Goal: Information Seeking & Learning: Learn about a topic

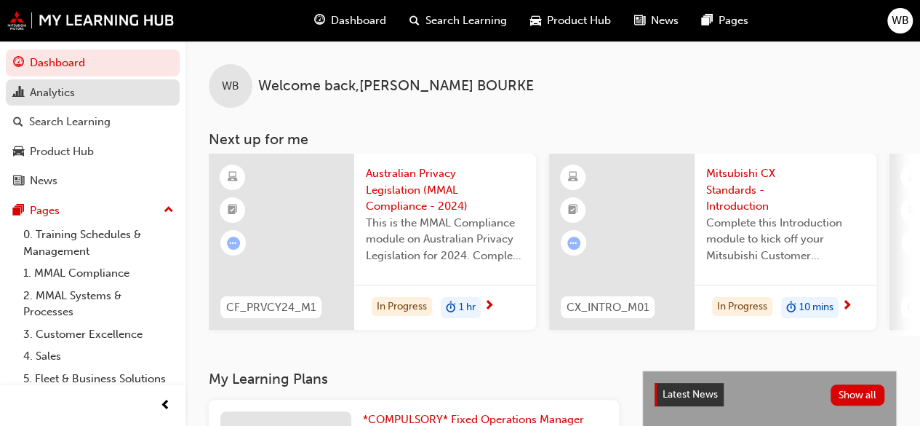
click at [77, 95] on div "Analytics" at bounding box center [92, 93] width 159 height 18
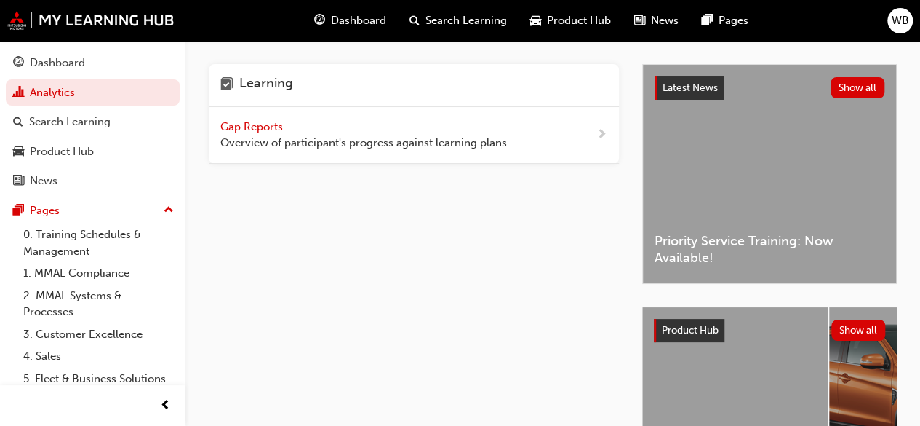
click at [602, 135] on span "next-icon" at bounding box center [602, 135] width 11 height 18
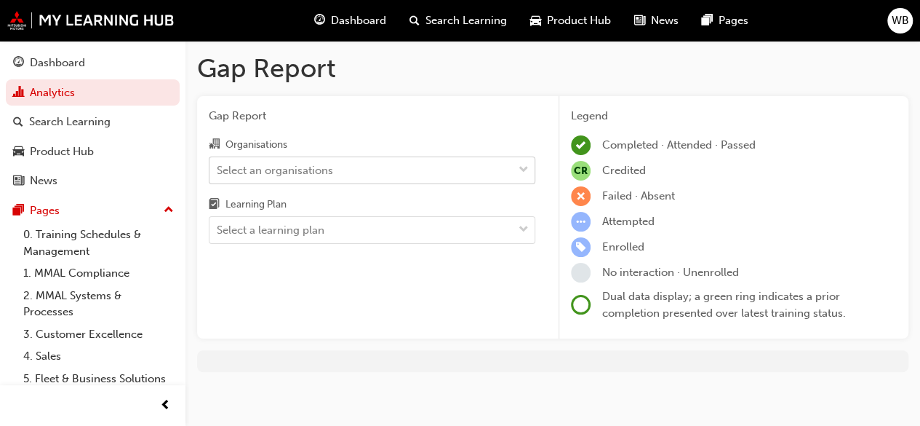
click at [528, 172] on span "down-icon" at bounding box center [524, 170] width 10 height 19
click at [218, 172] on input "Organisations Select an organisations" at bounding box center [217, 169] width 1 height 12
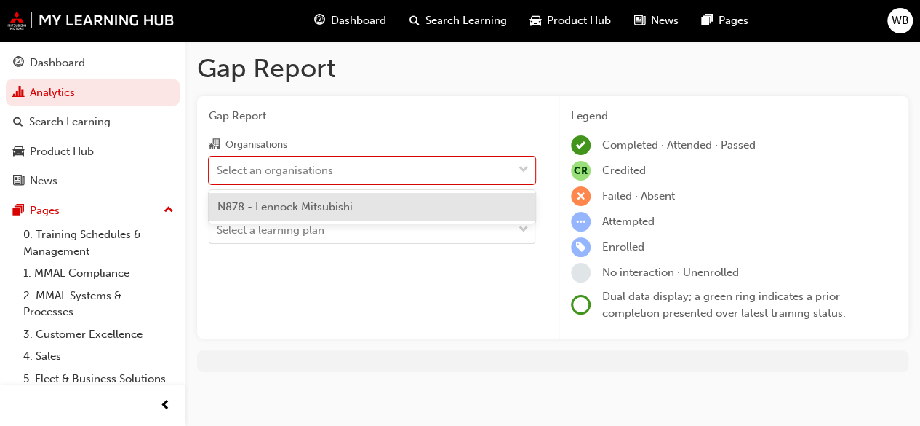
click at [359, 206] on div "N878 - Lennock Mitsubishi" at bounding box center [372, 207] width 327 height 28
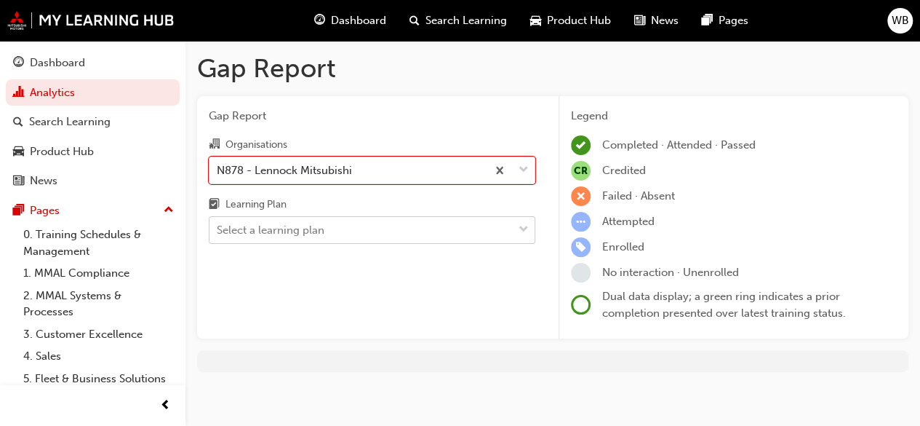
click at [525, 232] on span "down-icon" at bounding box center [524, 229] width 10 height 19
click at [218, 232] on input "Learning Plan Select a learning plan" at bounding box center [217, 229] width 1 height 12
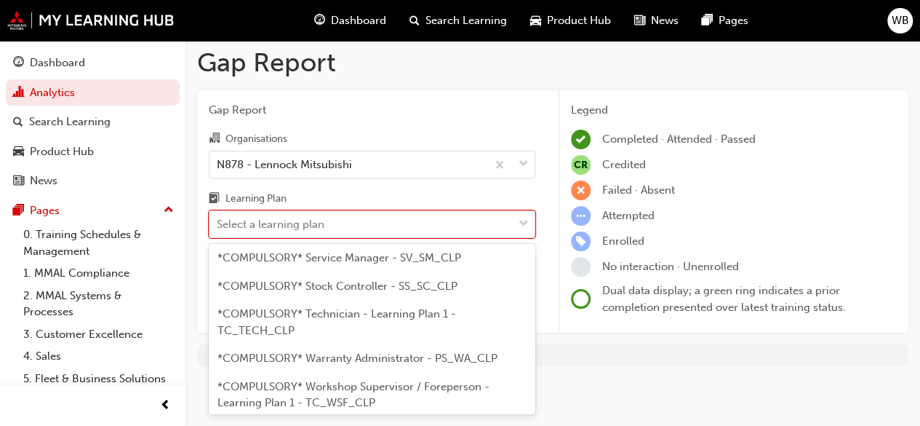
scroll to position [677, 0]
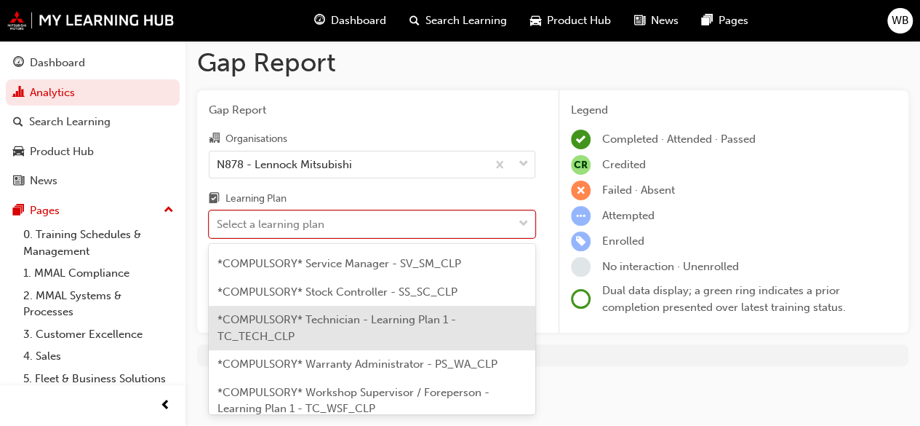
click at [410, 334] on span "*COMPULSORY* Technician - Learning Plan 1 - TC_TECH_CLP" at bounding box center [337, 328] width 239 height 30
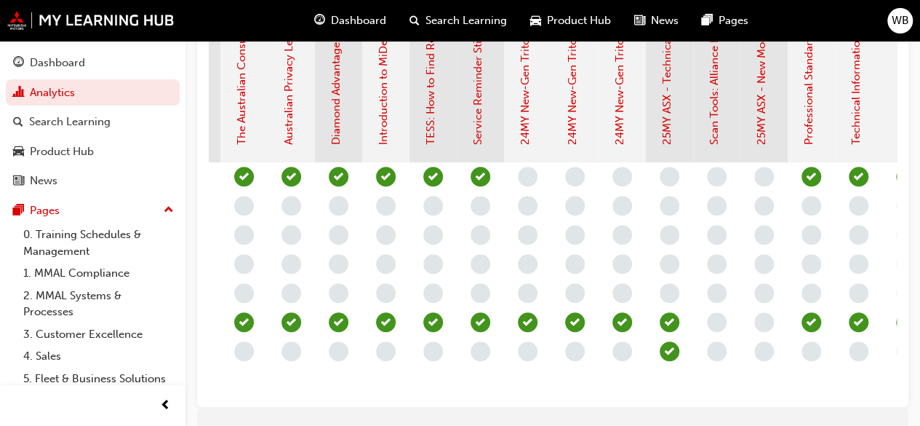
scroll to position [382, 0]
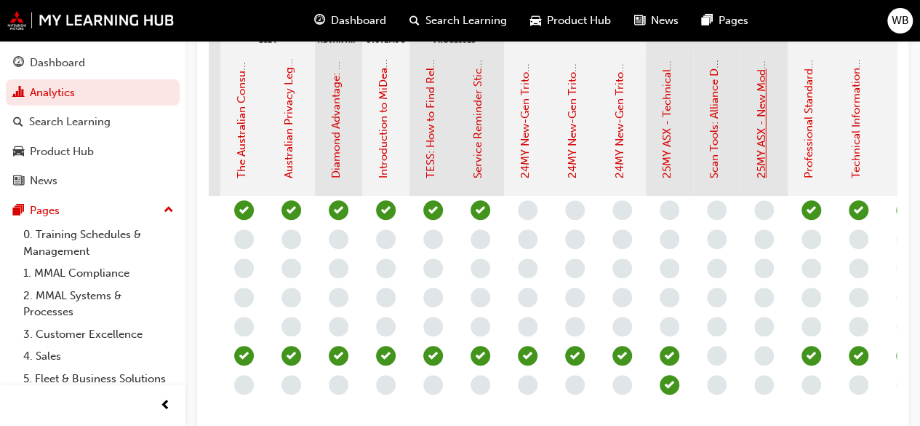
click at [767, 97] on link "25MY ASX - New Model Introduction: Online Instructor Led Training" at bounding box center [761, 8] width 13 height 341
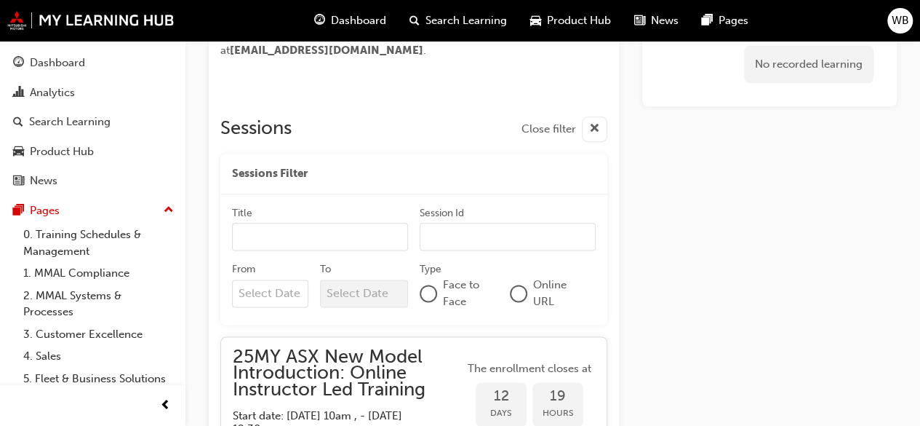
scroll to position [827, 0]
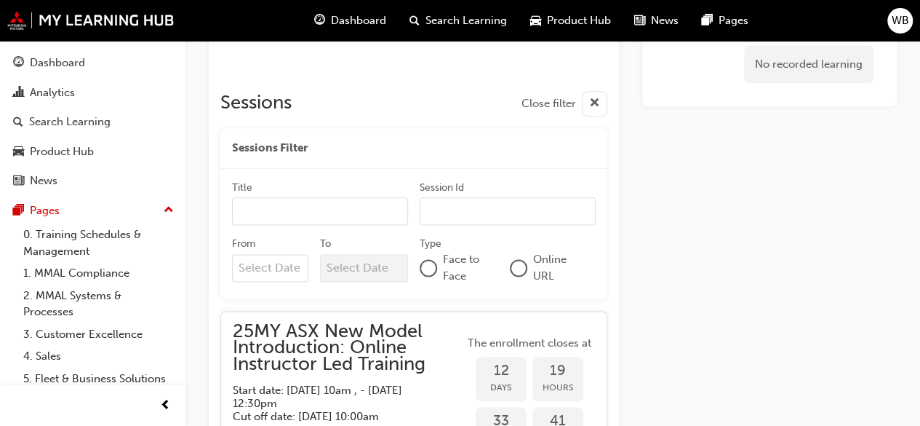
click at [318, 212] on input "Title" at bounding box center [320, 211] width 176 height 28
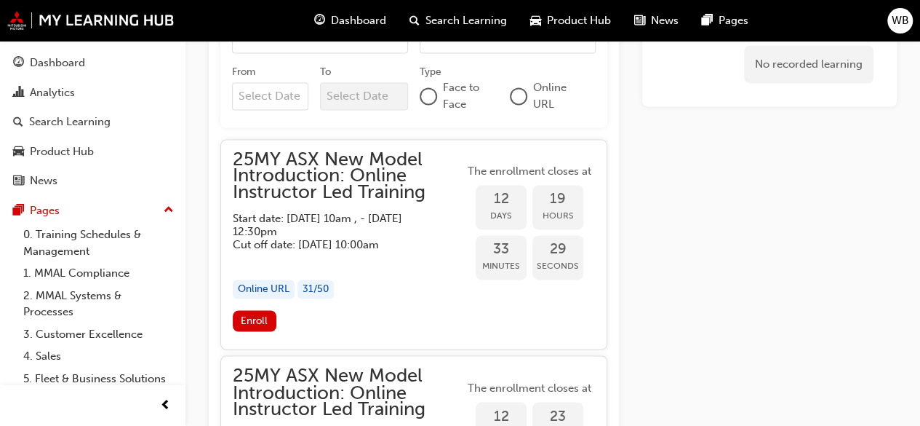
scroll to position [1003, 0]
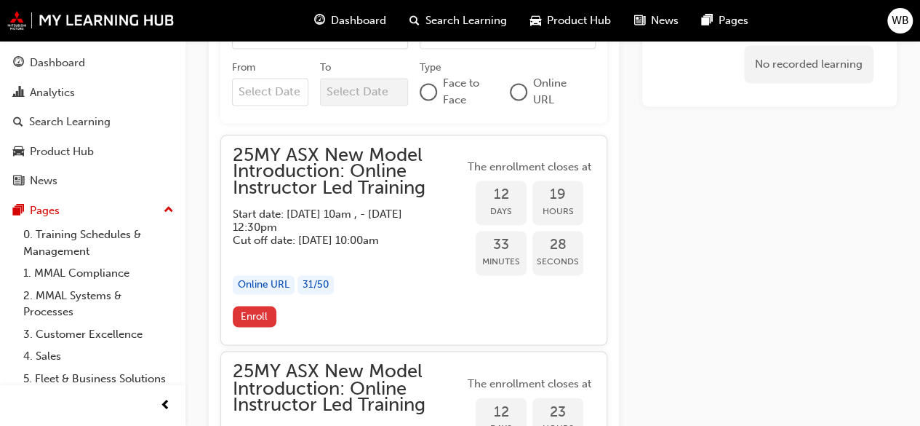
click at [271, 316] on button "Enroll" at bounding box center [255, 316] width 44 height 21
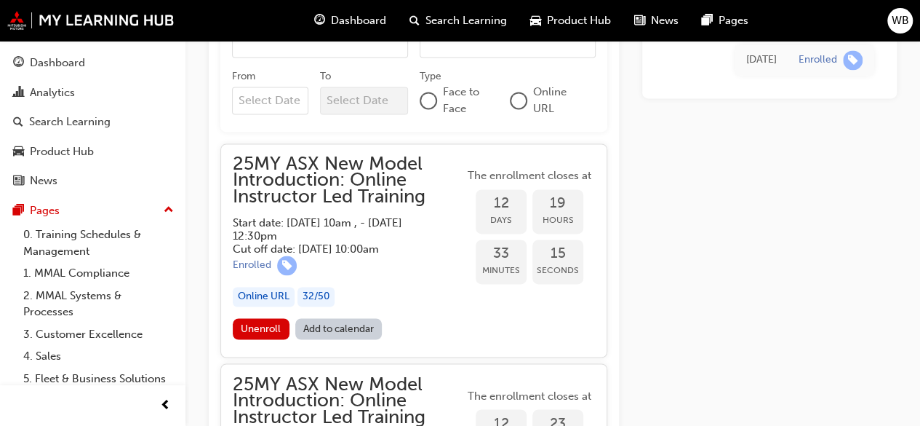
scroll to position [995, 0]
click at [260, 323] on span "Unenroll" at bounding box center [261, 327] width 40 height 12
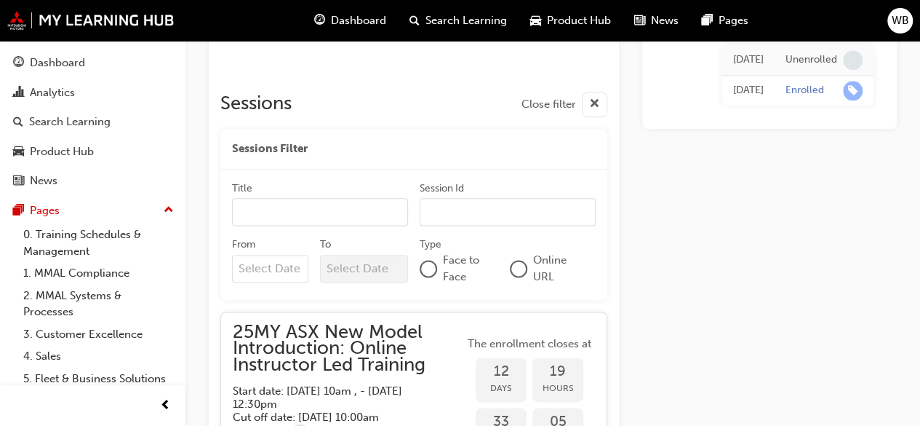
scroll to position [827, 0]
click at [141, 99] on div "Analytics" at bounding box center [92, 93] width 159 height 18
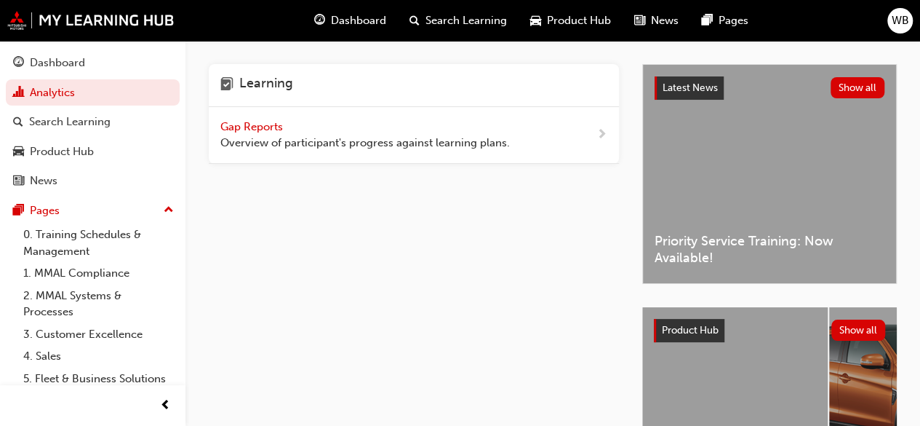
click at [578, 91] on div "Learning" at bounding box center [414, 85] width 410 height 43
click at [599, 132] on span "next-icon" at bounding box center [602, 135] width 11 height 18
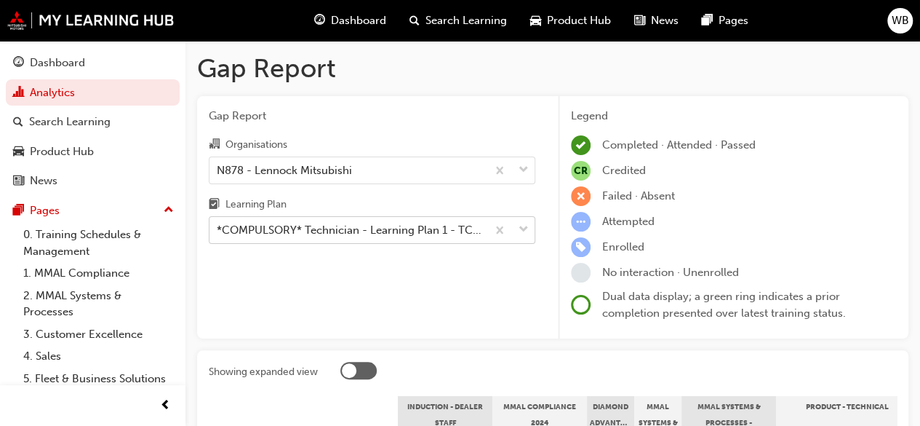
click at [522, 228] on body "Your version of Internet Explorer is outdated and not supported. Please upgrade…" at bounding box center [460, 213] width 920 height 426
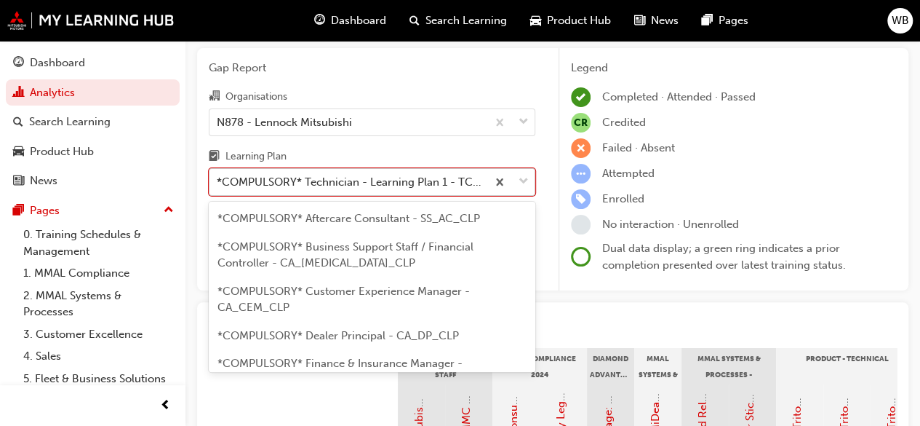
scroll to position [596, 0]
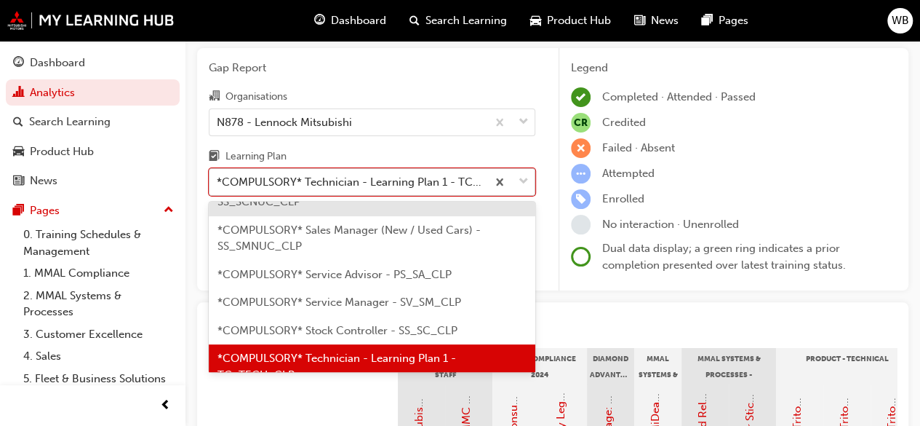
click at [433, 171] on div "*COMPULSORY* Technician - Learning Plan 1 - TC_TECH_CLP" at bounding box center [348, 182] width 277 height 25
click at [218, 175] on input "Learning Plan option *COMPULSORY* Sales Consultant (New / Used Cars) - SS_SCNUC…" at bounding box center [217, 181] width 1 height 12
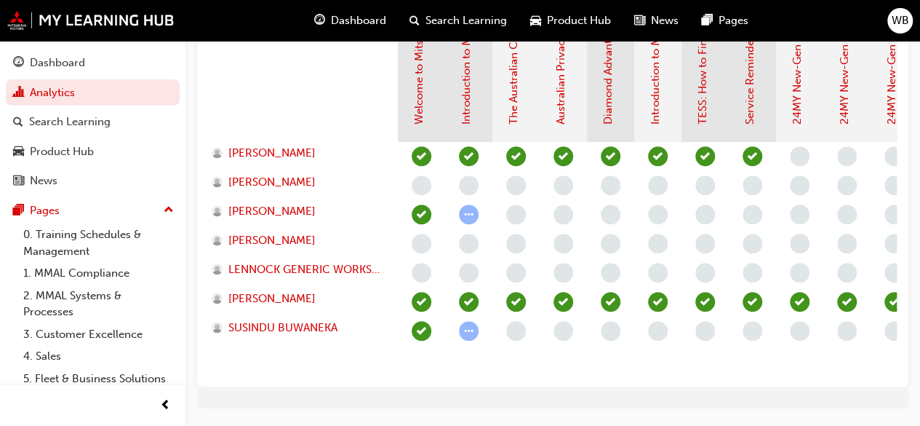
scroll to position [437, 0]
click at [278, 295] on span "[PERSON_NAME]" at bounding box center [271, 298] width 87 height 17
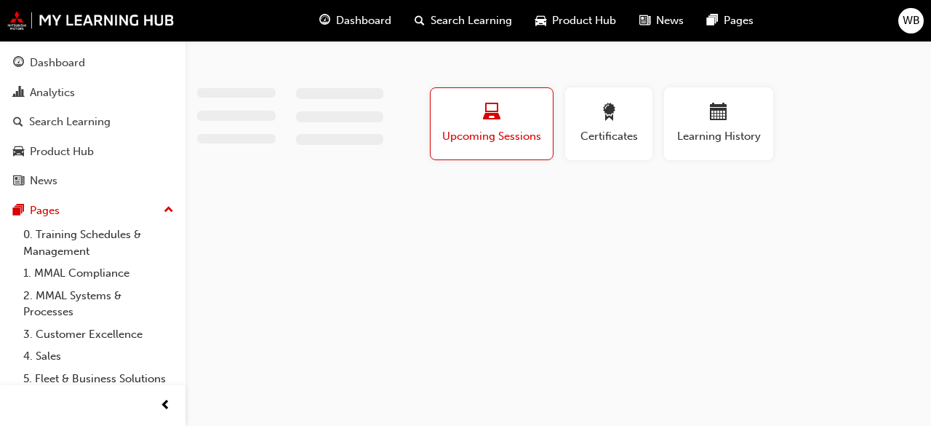
click at [278, 295] on div "Profile Upcoming Sessions Certificates Learning History" at bounding box center [465, 213] width 931 height 426
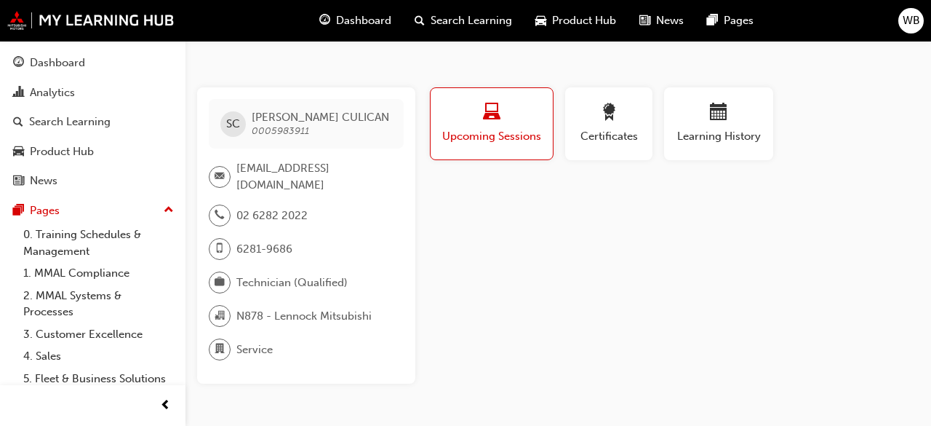
click at [518, 138] on span "Upcoming Sessions" at bounding box center [492, 136] width 100 height 17
click at [509, 125] on div "Upcoming Sessions" at bounding box center [492, 123] width 100 height 41
click at [489, 129] on span "Upcoming Sessions" at bounding box center [492, 136] width 100 height 17
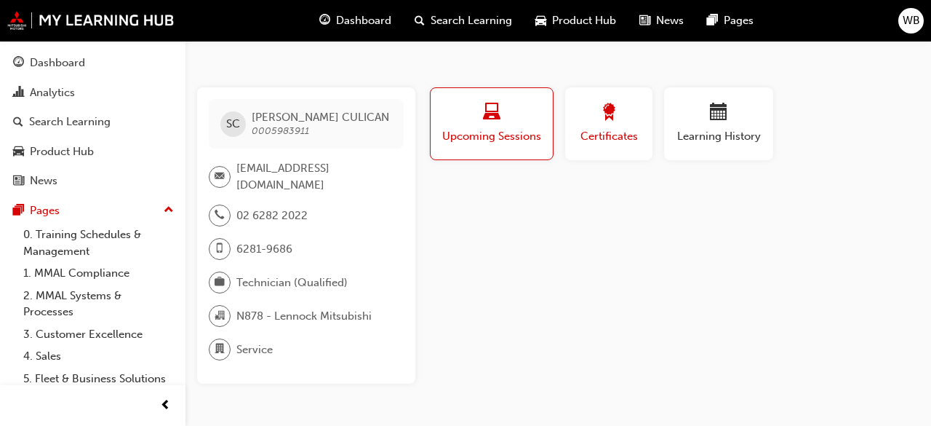
click at [603, 121] on span "award-icon" at bounding box center [608, 113] width 17 height 20
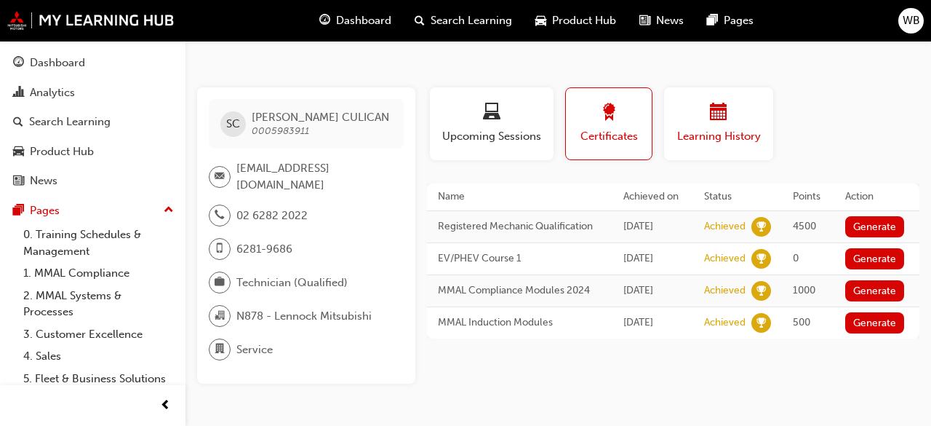
click at [718, 120] on span "calendar-icon" at bounding box center [718, 113] width 17 height 20
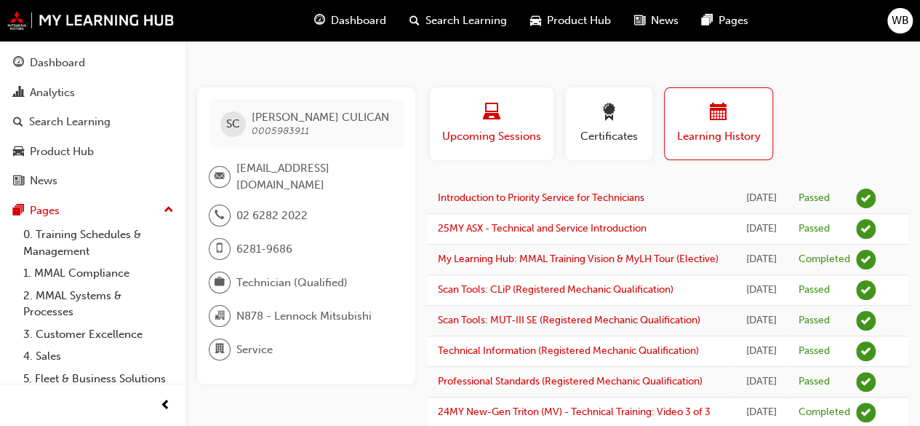
click at [505, 118] on div "button" at bounding box center [492, 114] width 102 height 23
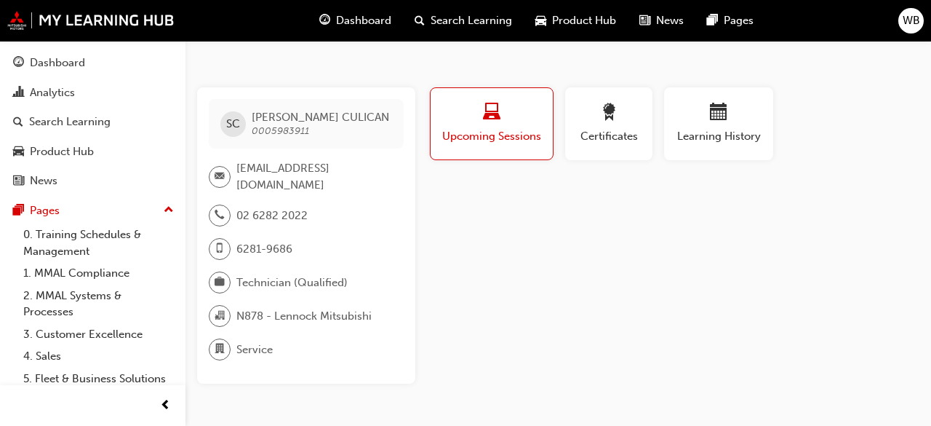
click at [264, 351] on span "Service" at bounding box center [254, 349] width 36 height 17
click at [213, 346] on div at bounding box center [220, 349] width 22 height 22
click at [221, 349] on span "department-icon" at bounding box center [220, 349] width 10 height 19
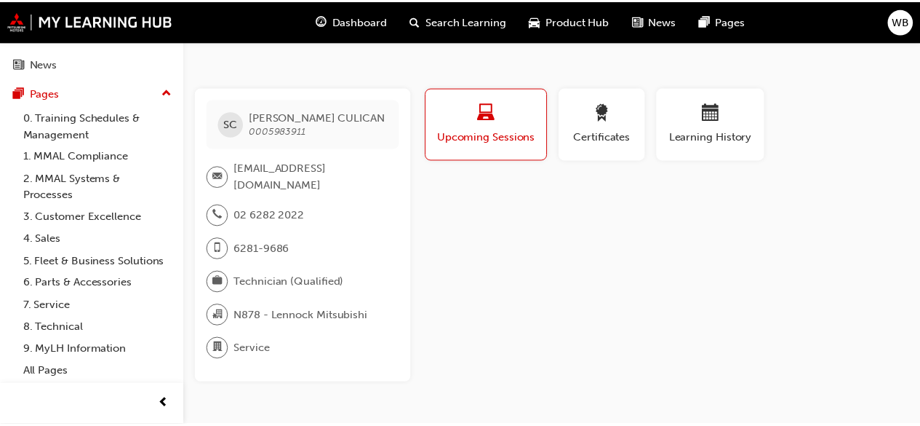
scroll to position [132, 0]
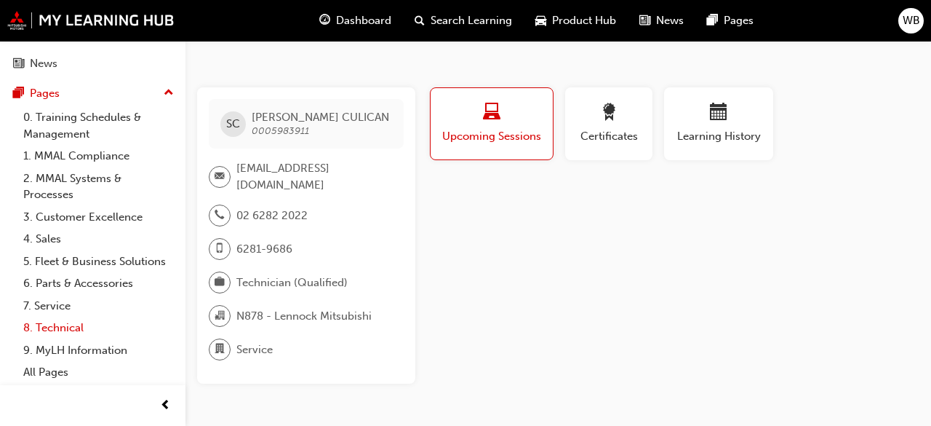
click at [80, 330] on link "8. Technical" at bounding box center [98, 328] width 162 height 23
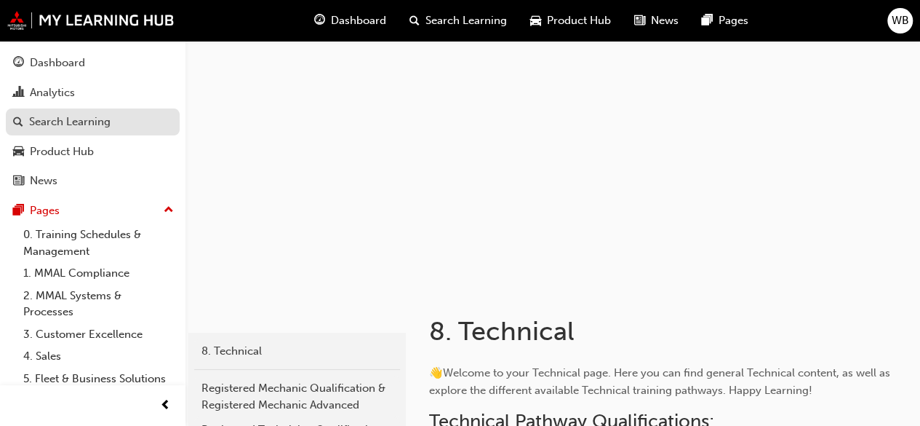
click at [87, 122] on div "Search Learning" at bounding box center [69, 122] width 81 height 17
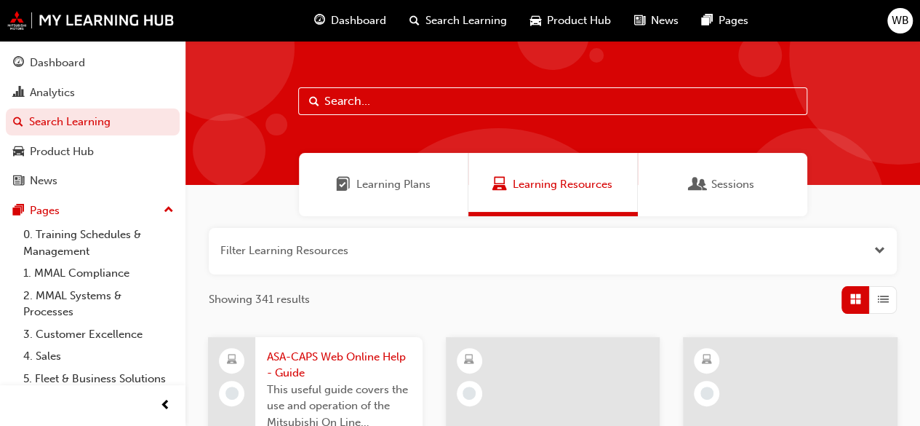
click at [386, 183] on span "Learning Plans" at bounding box center [394, 184] width 74 height 17
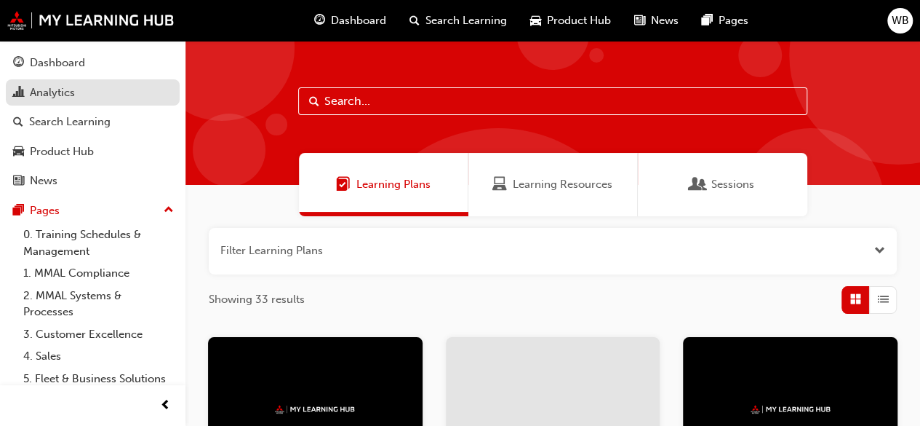
click at [46, 92] on div "Analytics" at bounding box center [52, 92] width 45 height 17
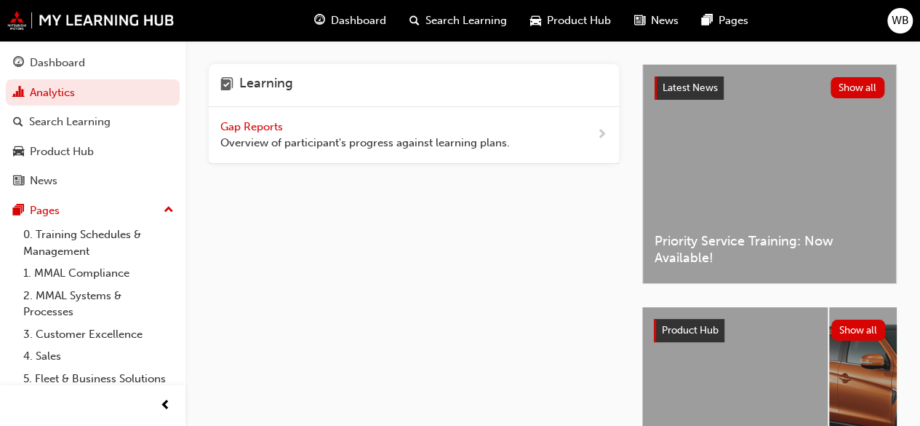
click at [595, 131] on div "Gap Reports Overview of participant's progress against learning plans." at bounding box center [414, 135] width 410 height 57
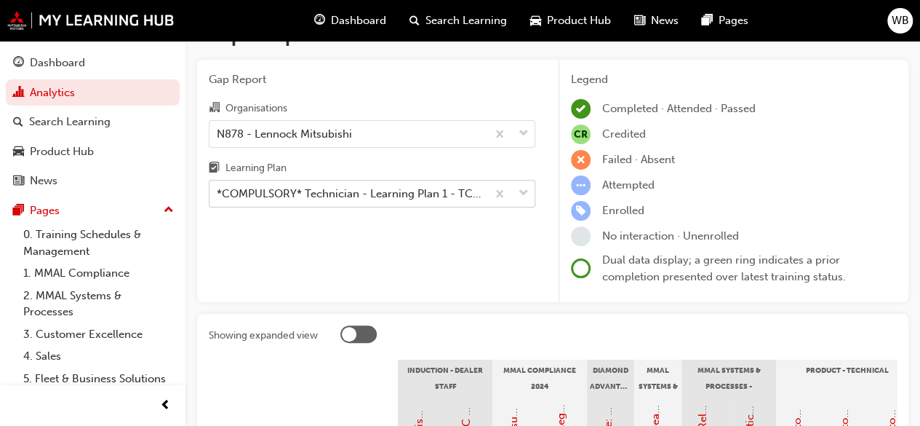
click at [530, 231] on body "Your version of Internet Explorer is outdated and not supported. Please upgrade…" at bounding box center [460, 177] width 920 height 426
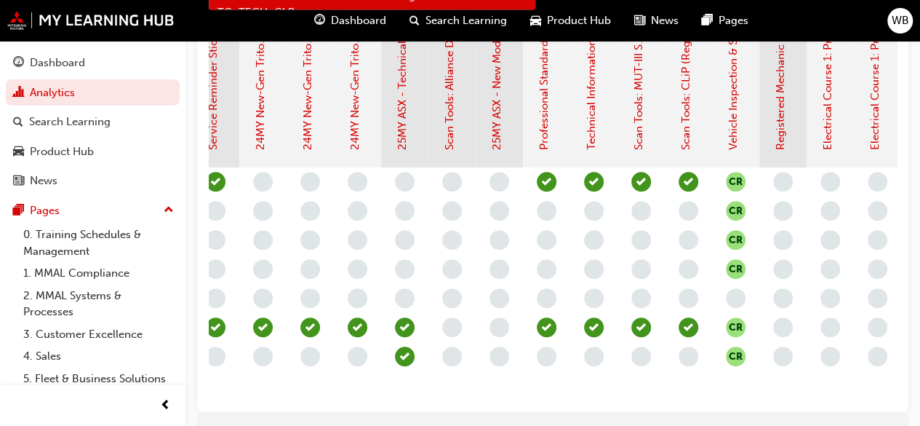
scroll to position [412, 0]
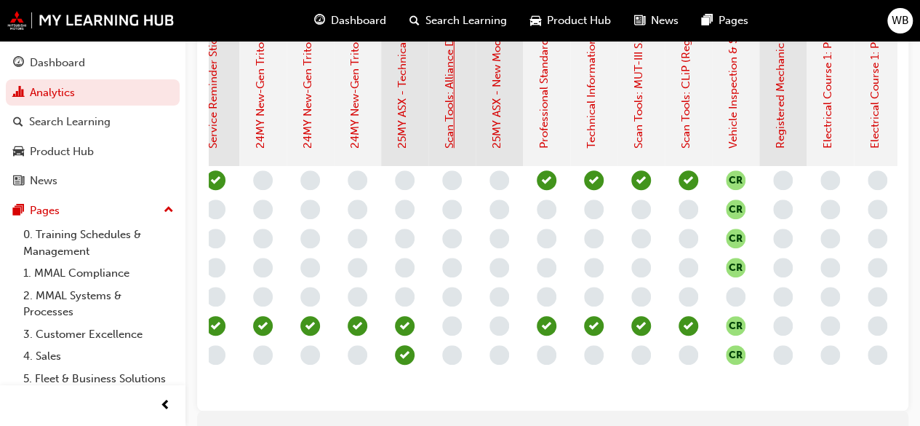
click at [451, 143] on link "Scan Tools: Alliance Diagnostic Tool (ADT)" at bounding box center [449, 43] width 13 height 212
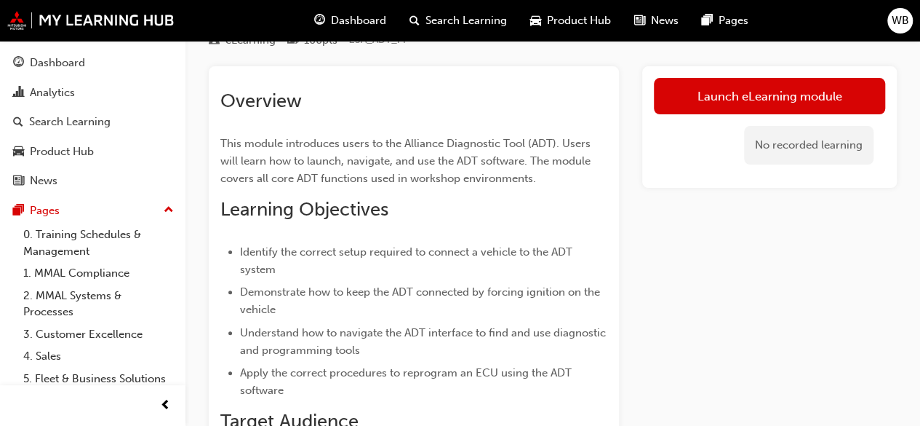
scroll to position [63, 0]
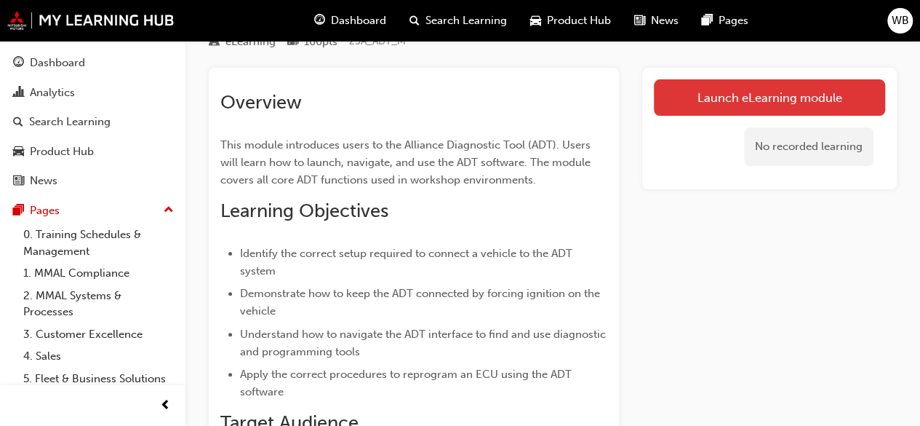
click at [790, 92] on link "Launch eLearning module" at bounding box center [769, 97] width 231 height 36
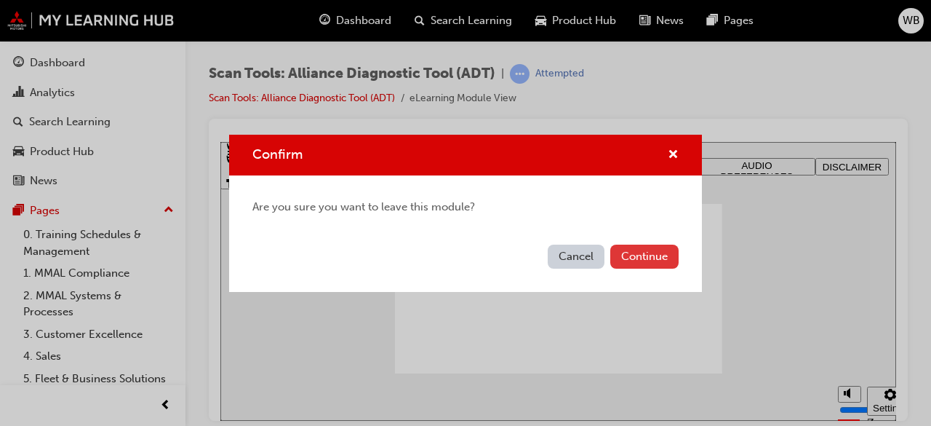
click at [632, 263] on button "Continue" at bounding box center [644, 256] width 68 height 24
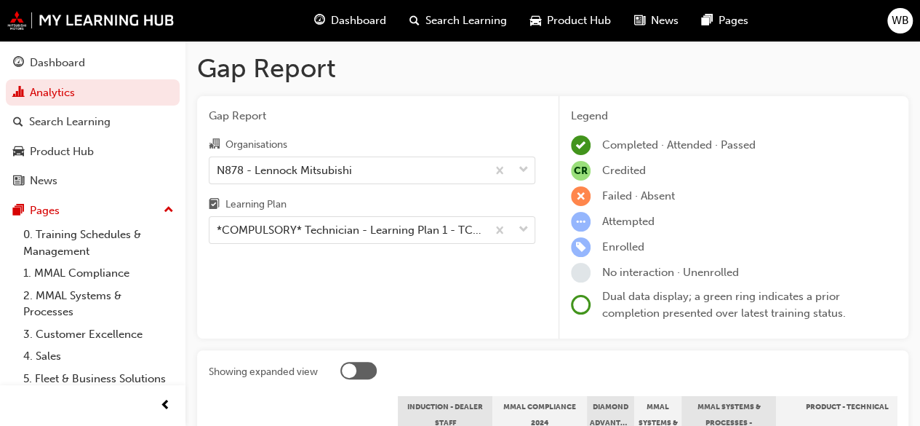
scroll to position [412, 0]
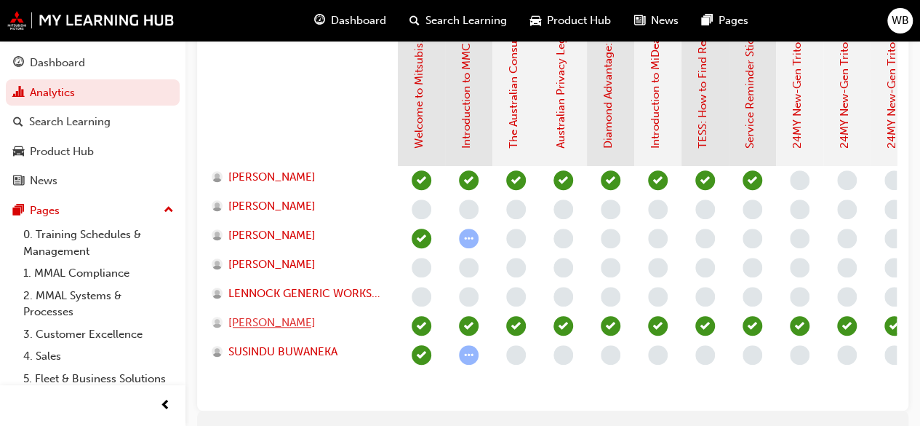
click at [282, 316] on span "[PERSON_NAME]" at bounding box center [271, 322] width 87 height 17
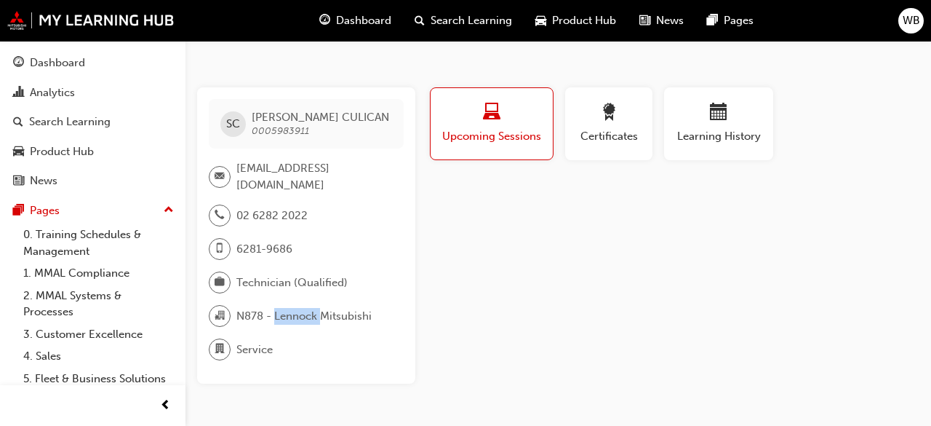
click at [282, 316] on span "N878 - Lennock Mitsubishi" at bounding box center [303, 316] width 135 height 17
click at [479, 130] on span "Upcoming Sessions" at bounding box center [492, 136] width 100 height 17
click at [473, 152] on button "Upcoming Sessions" at bounding box center [492, 123] width 124 height 73
click at [509, 101] on button "Upcoming Sessions" at bounding box center [492, 123] width 124 height 73
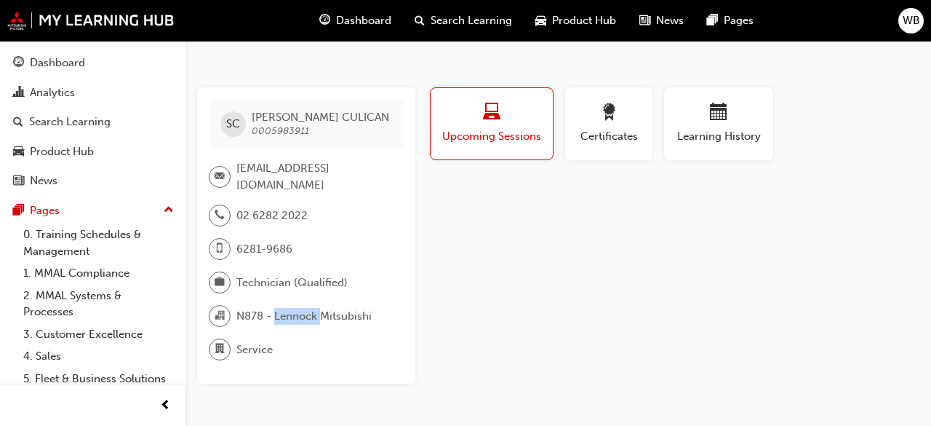
click at [509, 101] on button "Upcoming Sessions" at bounding box center [492, 123] width 124 height 73
click at [172, 144] on div "Dashboard Analytics Search Learning Product Hub News Pages Pages 0. Training Sc…" at bounding box center [93, 274] width 186 height 466
click at [287, 133] on span "0005983911" at bounding box center [280, 130] width 57 height 12
click at [236, 123] on span "SC" at bounding box center [233, 124] width 14 height 17
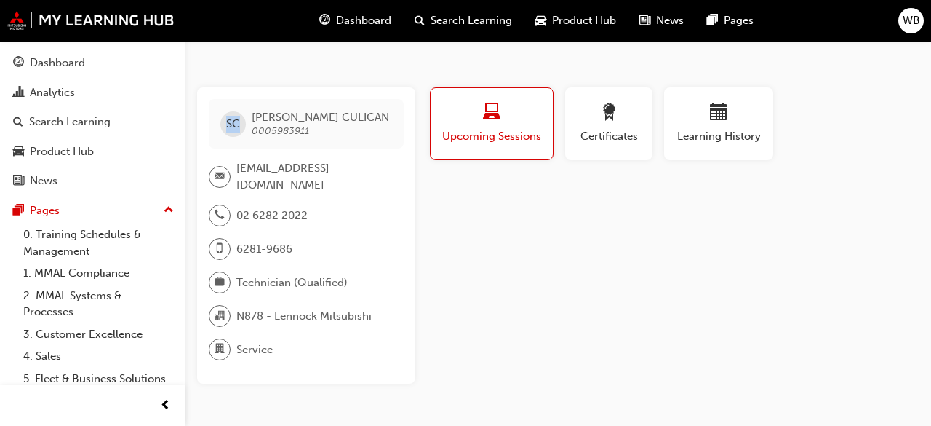
click at [236, 123] on span "SC" at bounding box center [233, 124] width 14 height 17
click at [627, 124] on div "Certificates" at bounding box center [608, 123] width 65 height 41
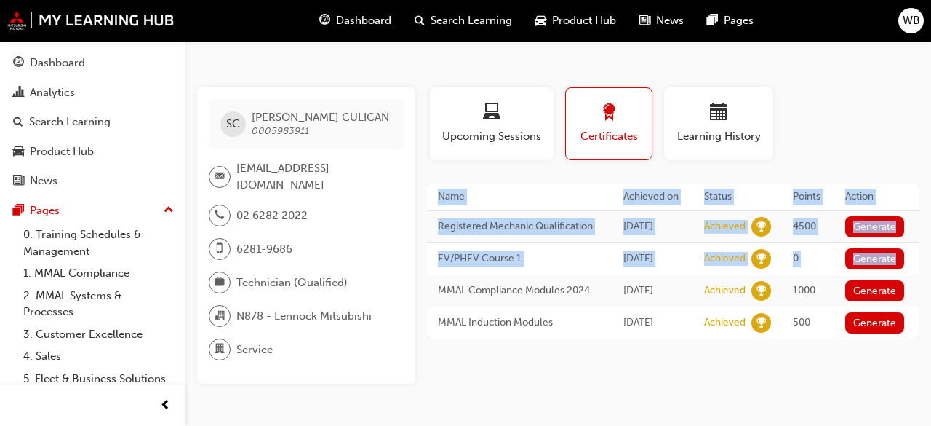
drag, startPoint x: 931, startPoint y: 164, endPoint x: 911, endPoint y: 243, distance: 81.7
click at [911, 243] on div "Profile Upcoming Sessions Certificates Learning History SC [PERSON_NAME] 000598…" at bounding box center [673, 235] width 493 height 296
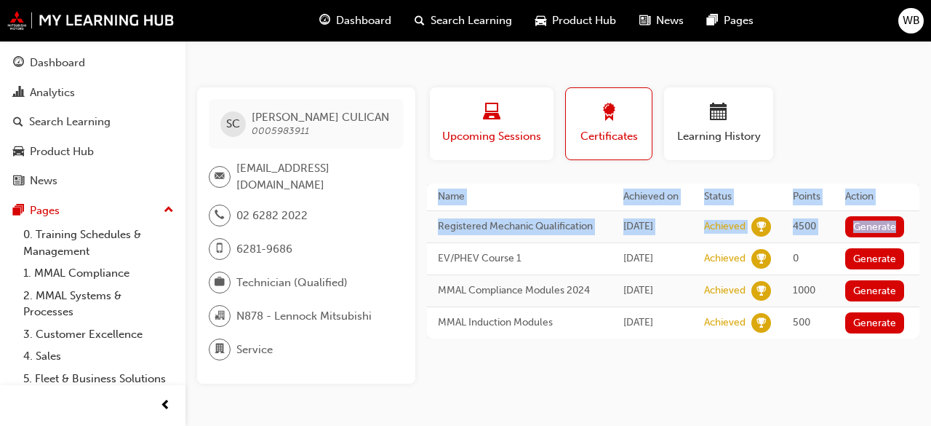
click at [464, 120] on div "button" at bounding box center [492, 114] width 102 height 23
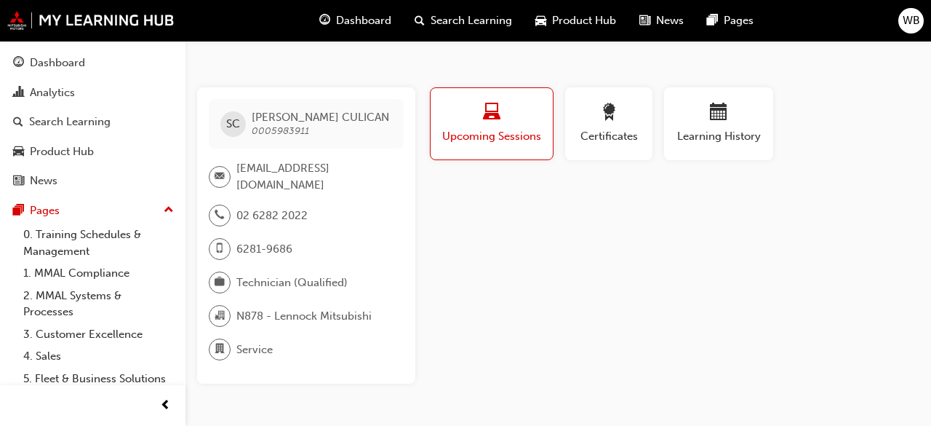
click at [460, 23] on span "Search Learning" at bounding box center [471, 20] width 81 height 17
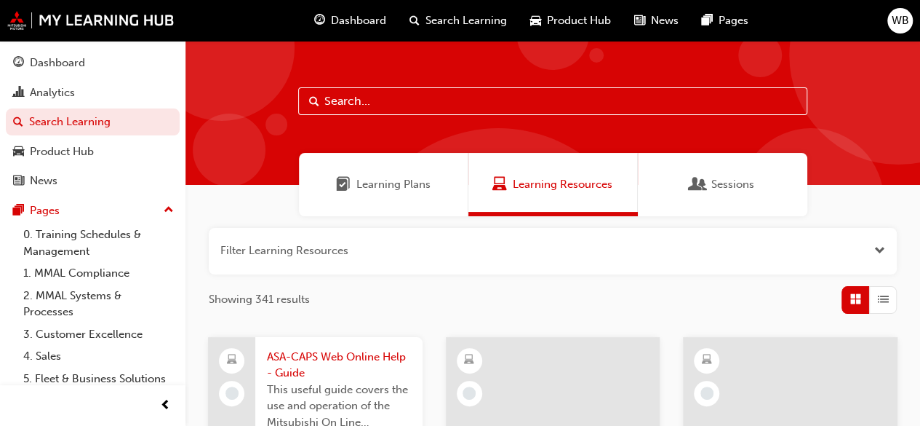
click at [410, 100] on input "text" at bounding box center [552, 101] width 509 height 28
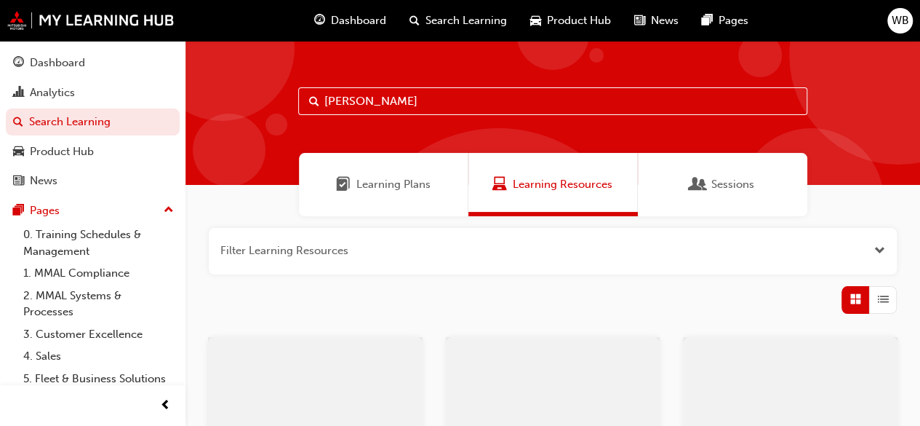
type input "[PERSON_NAME]"
click at [875, 250] on span "Open the filter" at bounding box center [880, 250] width 11 height 17
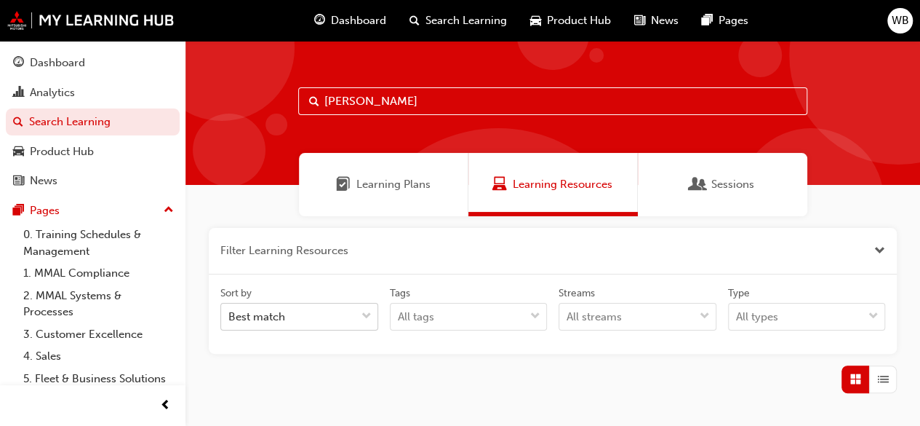
click at [371, 318] on body "Your version of Internet Explorer is outdated and not supported. Please upgrade…" at bounding box center [460, 213] width 920 height 426
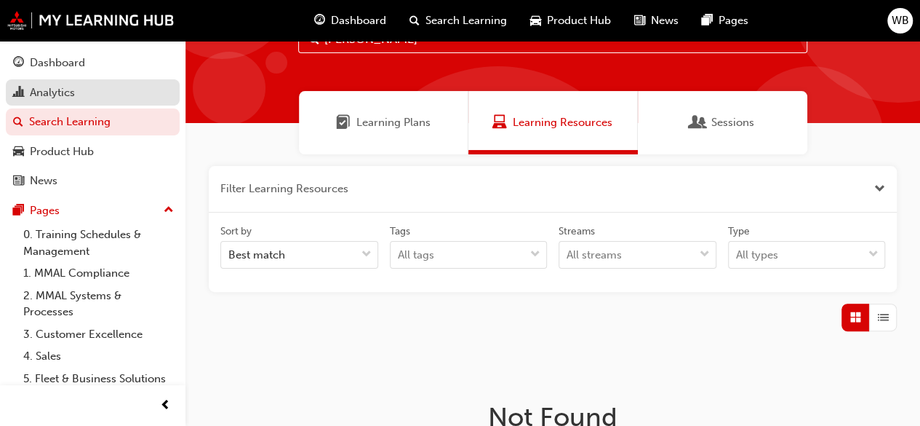
click at [63, 85] on div "Analytics" at bounding box center [52, 92] width 45 height 17
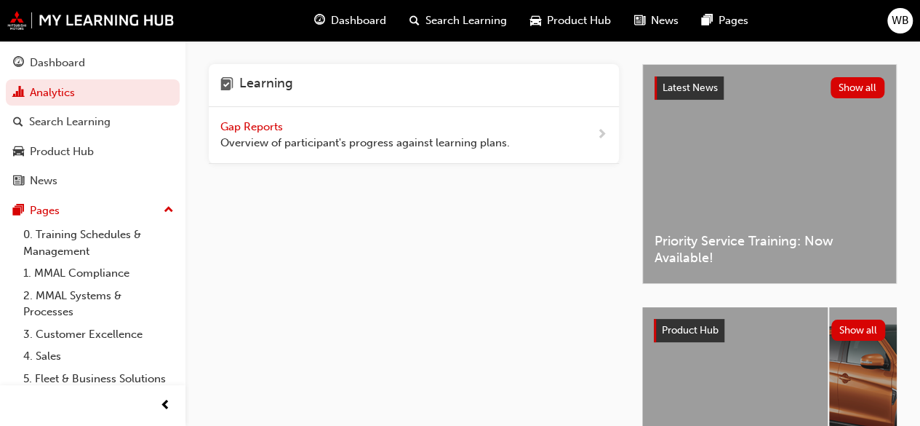
click at [601, 139] on span "next-icon" at bounding box center [602, 135] width 11 height 18
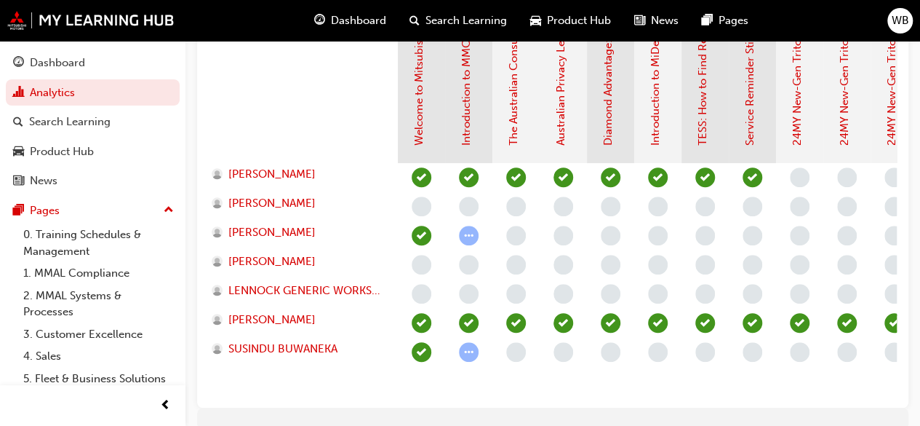
scroll to position [419, 0]
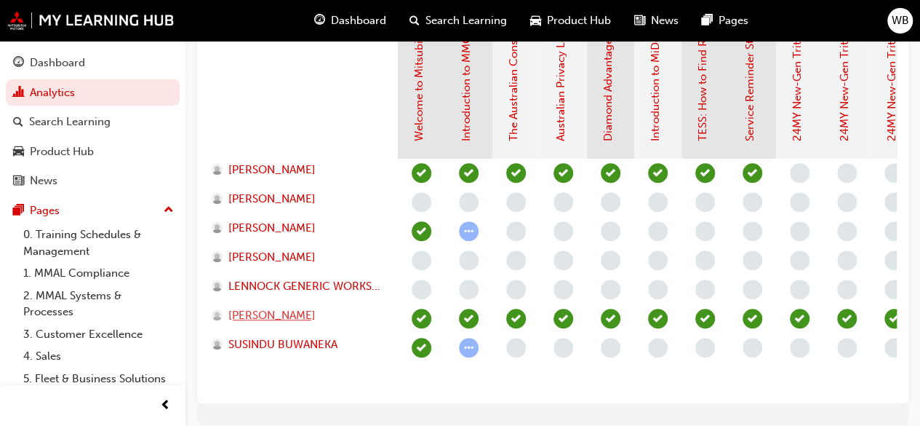
click at [287, 322] on span "[PERSON_NAME]" at bounding box center [271, 315] width 87 height 17
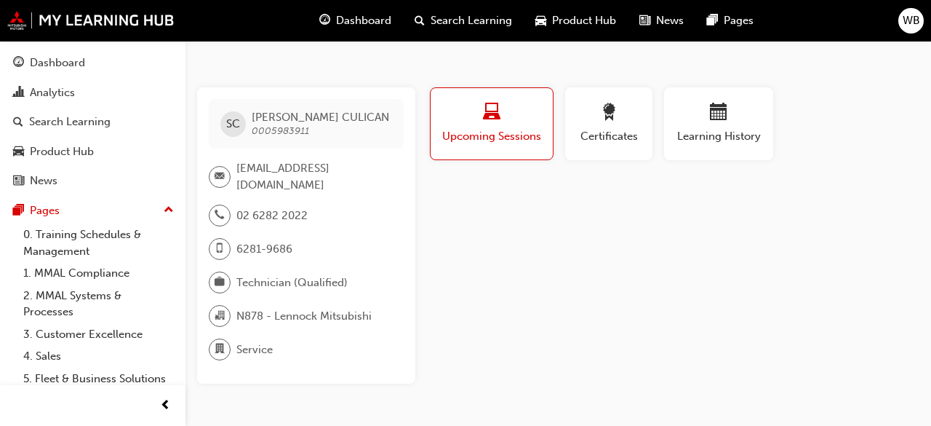
click at [492, 142] on span "Upcoming Sessions" at bounding box center [492, 136] width 100 height 17
drag, startPoint x: 488, startPoint y: 94, endPoint x: 471, endPoint y: 108, distance: 21.2
click at [471, 108] on div "button" at bounding box center [492, 114] width 100 height 23
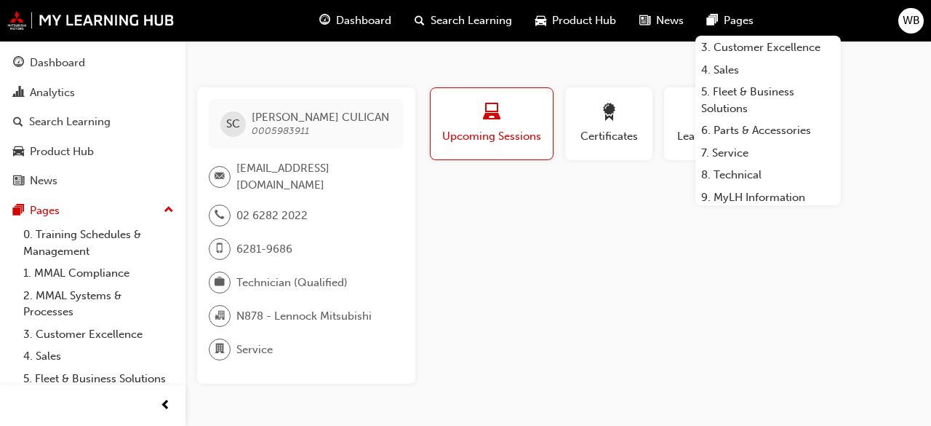
scroll to position [124, 0]
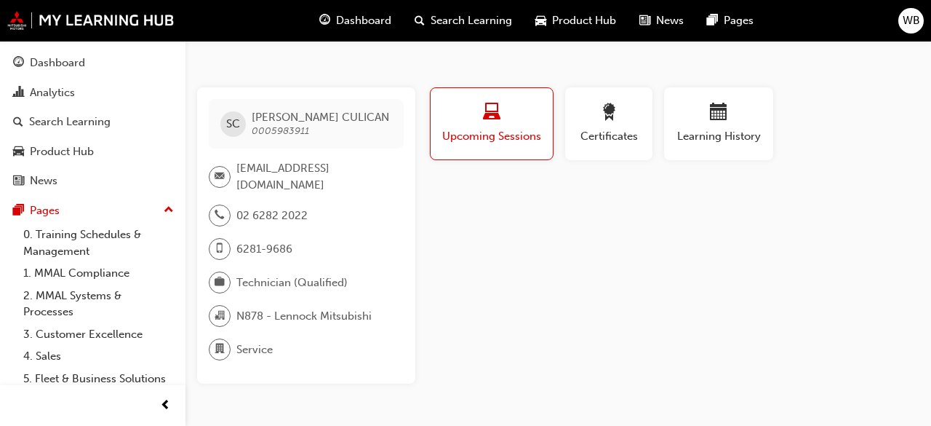
click at [655, 136] on div "Certificates" at bounding box center [609, 129] width 99 height 84
click at [573, 129] on button "Certificates" at bounding box center [608, 123] width 87 height 73
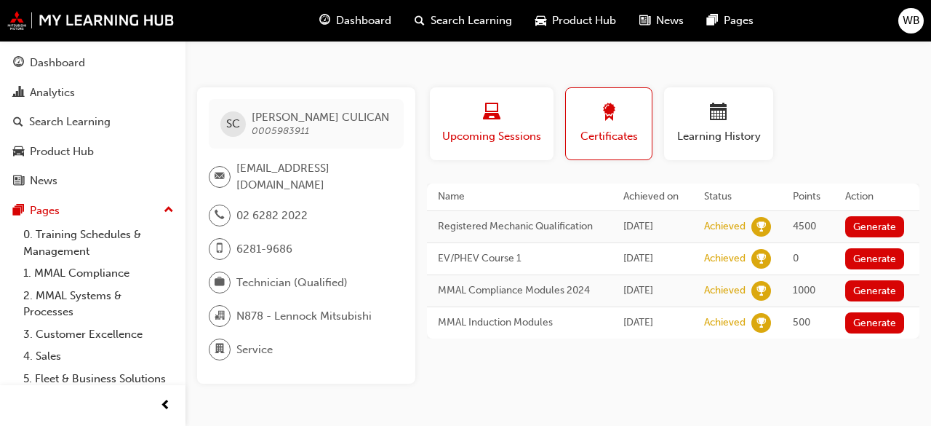
click at [519, 142] on span "Upcoming Sessions" at bounding box center [492, 136] width 102 height 17
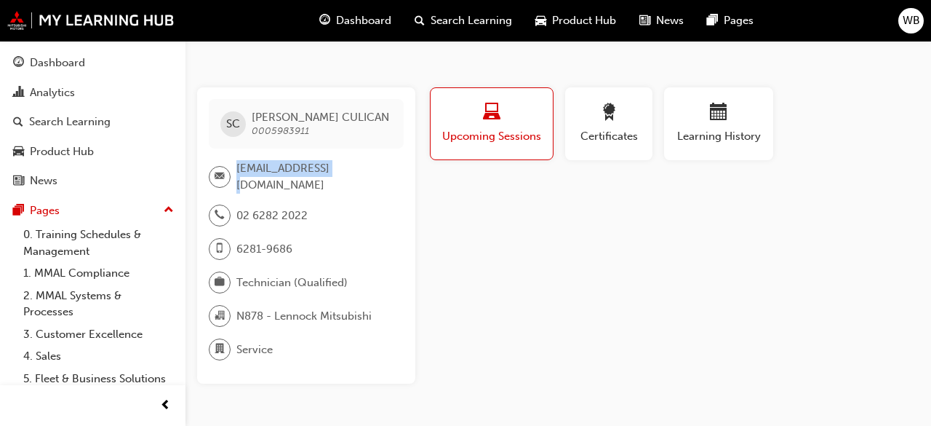
drag, startPoint x: 346, startPoint y: 146, endPoint x: 325, endPoint y: 153, distance: 21.6
click at [325, 153] on div "SC [PERSON_NAME] 0005983911 [EMAIL_ADDRESS][DOMAIN_NAME] 02 6282 2022 6281-9686…" at bounding box center [306, 235] width 218 height 296
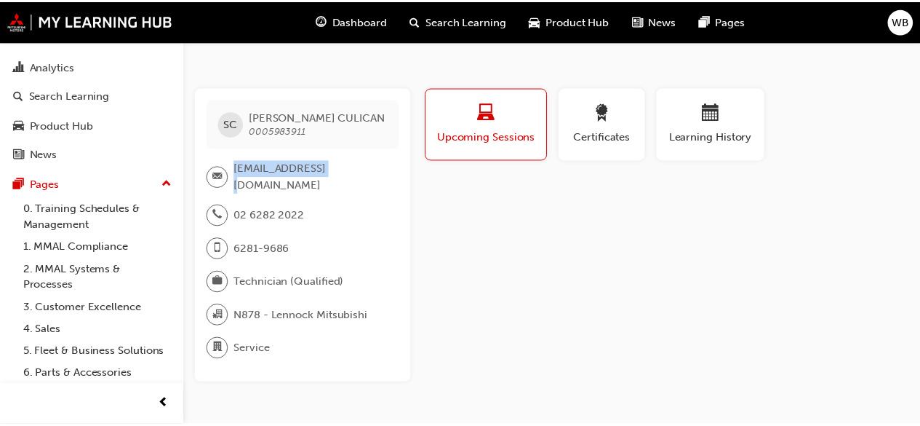
scroll to position [0, 0]
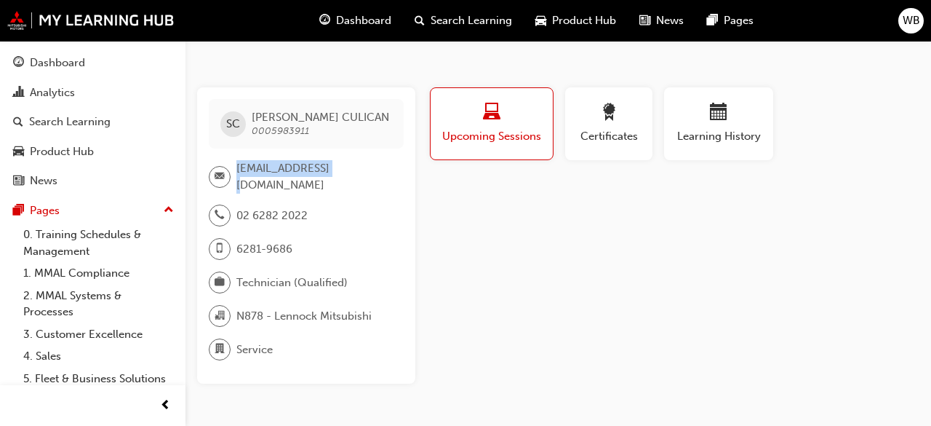
click at [482, 130] on span "Upcoming Sessions" at bounding box center [492, 136] width 100 height 17
click at [466, 30] on div "Search Learning" at bounding box center [463, 21] width 121 height 30
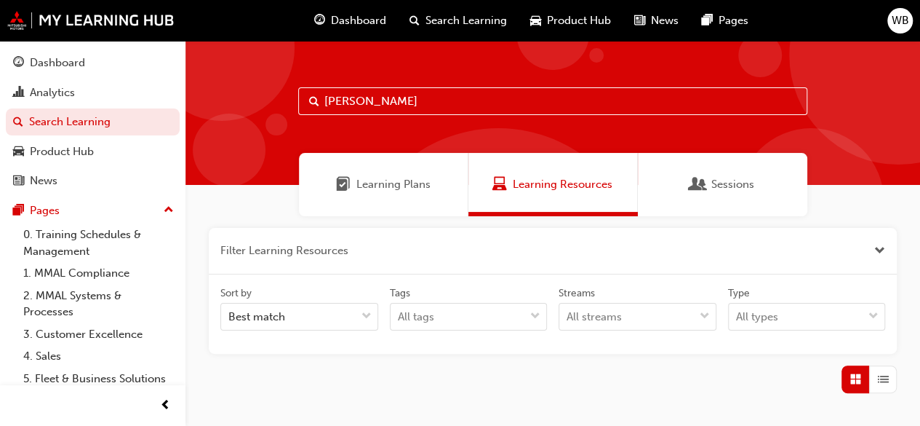
click at [404, 188] on span "Learning Plans" at bounding box center [394, 184] width 74 height 17
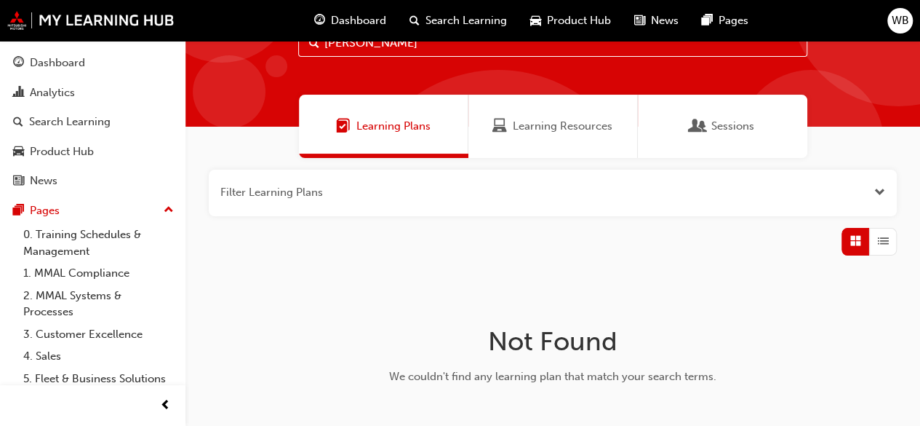
scroll to position [55, 0]
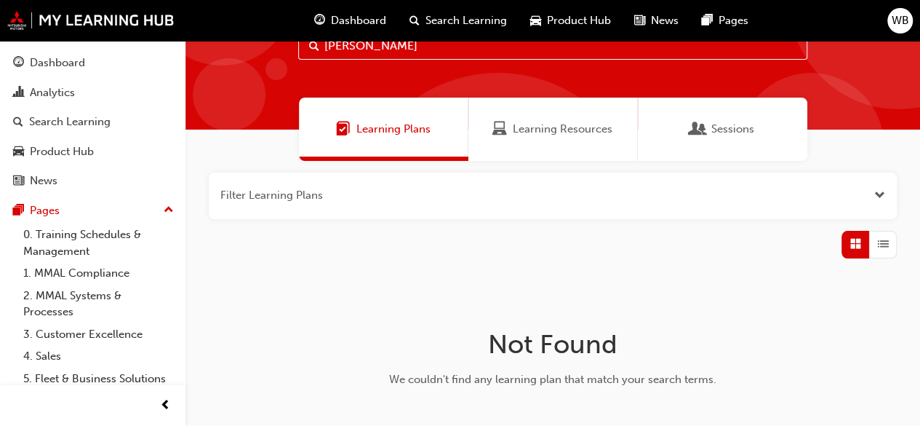
click at [888, 247] on span "List" at bounding box center [883, 244] width 11 height 17
click at [878, 247] on span "List" at bounding box center [883, 244] width 11 height 17
click at [891, 243] on div "button" at bounding box center [884, 245] width 28 height 28
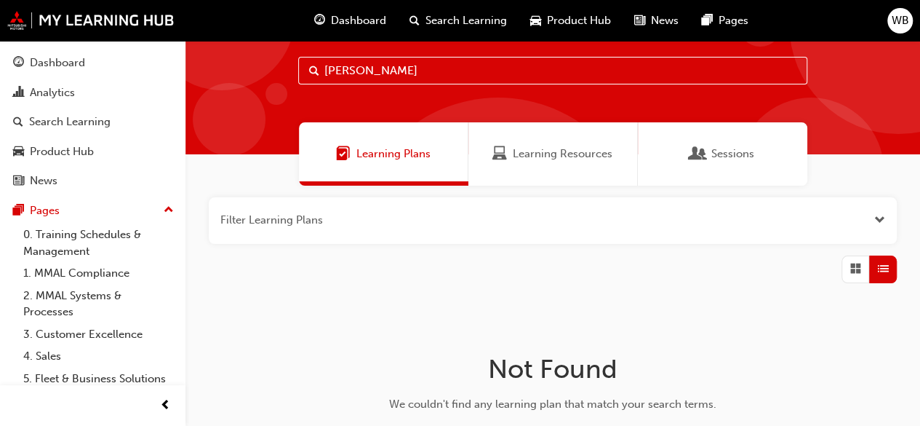
scroll to position [29, 0]
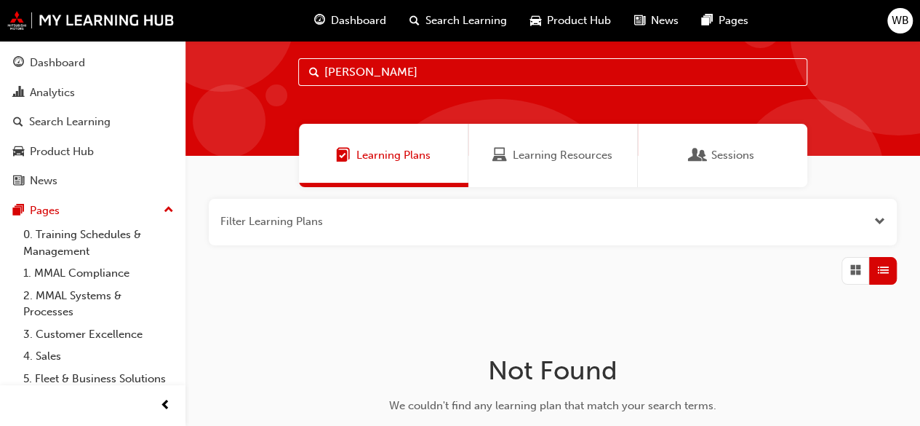
click at [726, 159] on span "Sessions" at bounding box center [733, 155] width 43 height 17
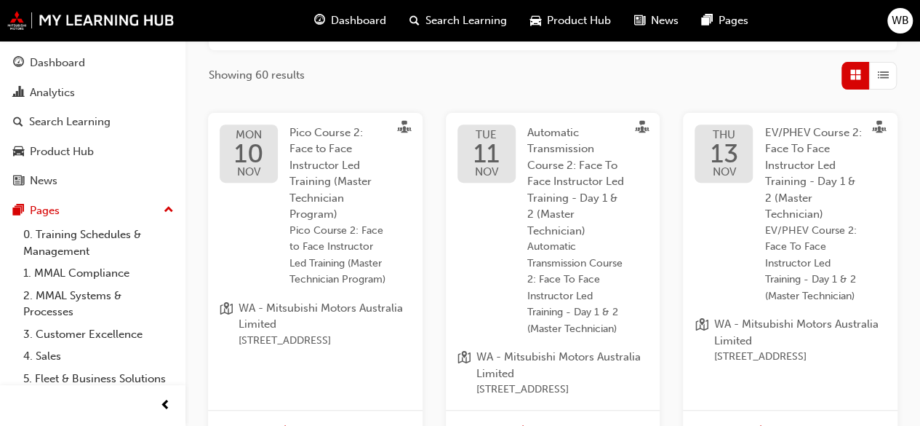
scroll to position [102, 0]
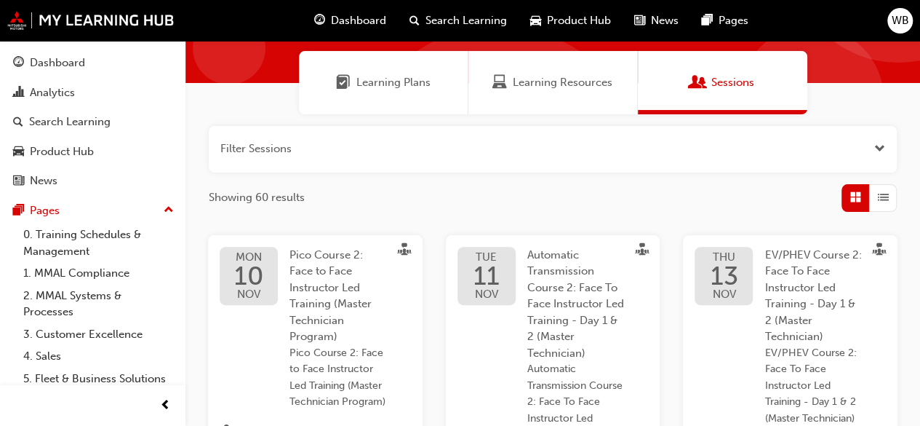
click at [880, 149] on span "Open the filter" at bounding box center [880, 148] width 11 height 17
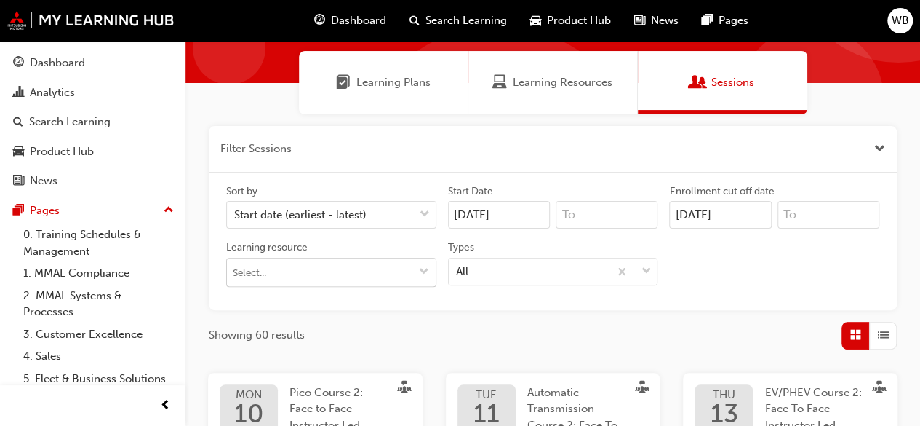
click at [424, 269] on span "down-icon" at bounding box center [424, 272] width 10 height 12
click at [317, 282] on input "Learning resource No results, type at least 1 character of title or code" at bounding box center [331, 272] width 209 height 28
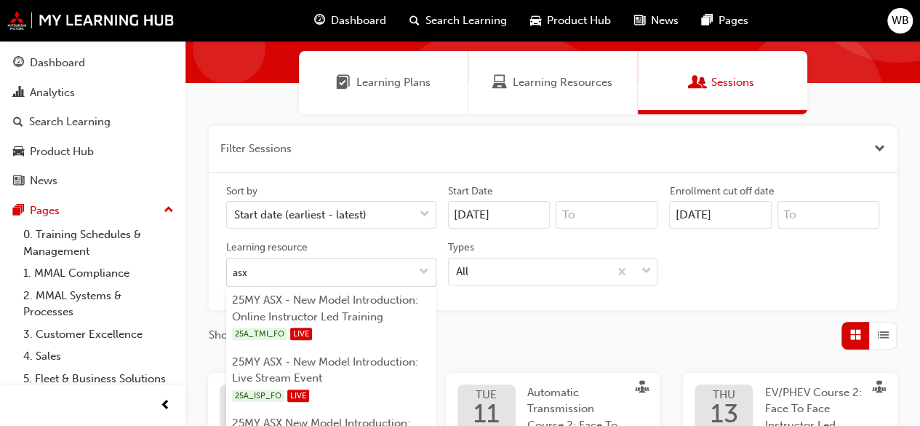
type input "asx"
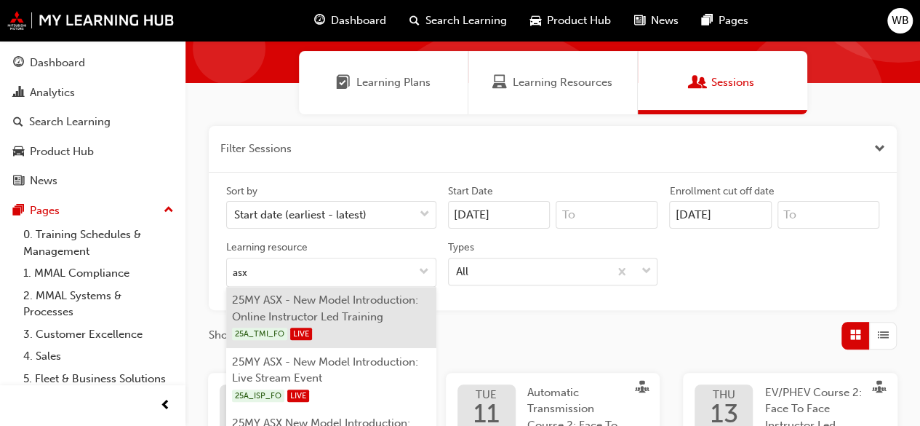
click at [363, 316] on li "25MY ASX - New Model Introduction: Online Instructor Led Training 25A_TMI_FO LI…" at bounding box center [331, 318] width 210 height 62
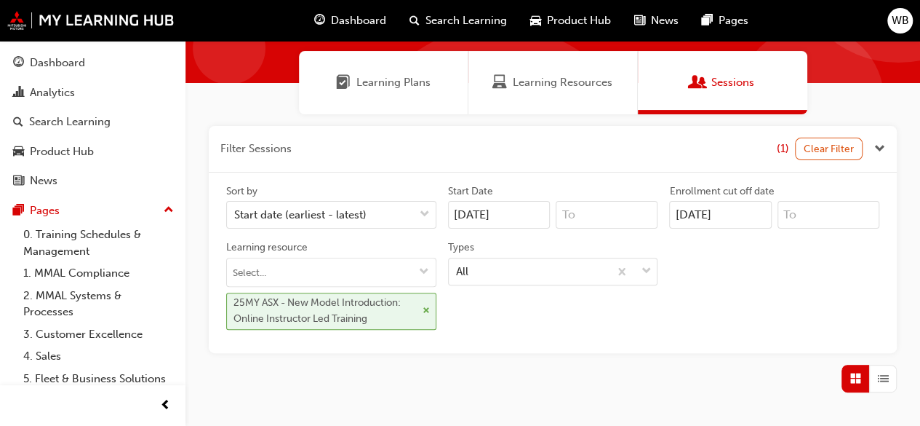
click at [363, 313] on div "25MY ASX - New Model Introduction: Online Instructor Led Training" at bounding box center [325, 311] width 183 height 33
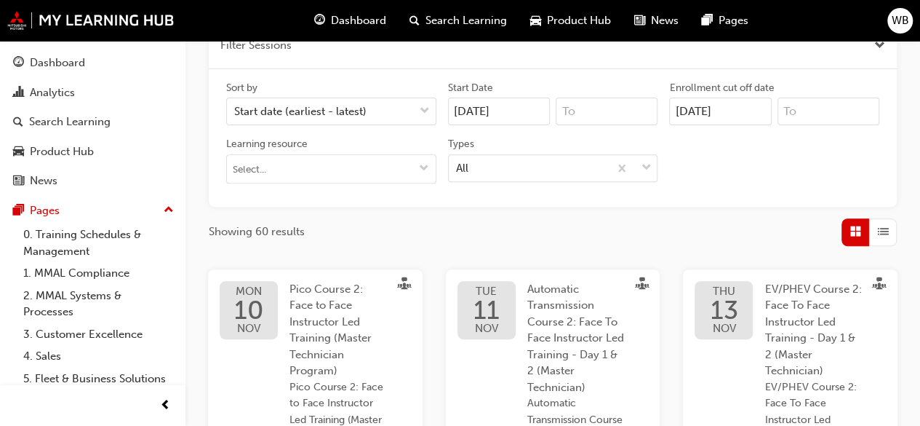
scroll to position [183, 0]
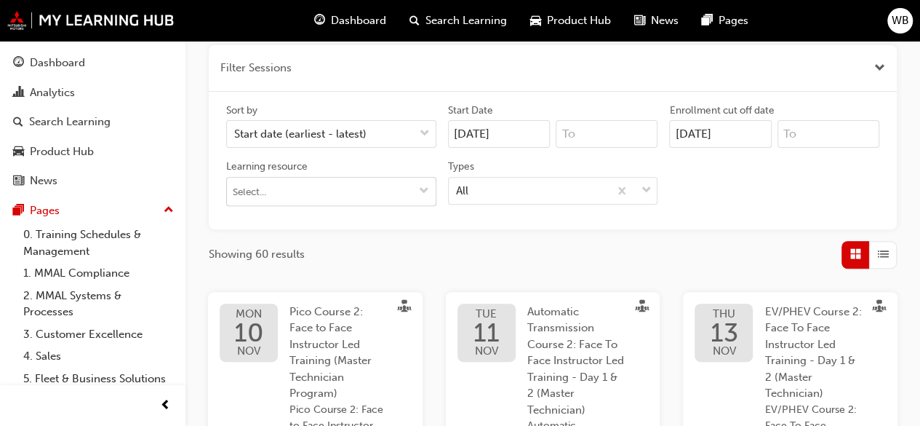
click at [430, 190] on button "Learning resource" at bounding box center [424, 192] width 23 height 28
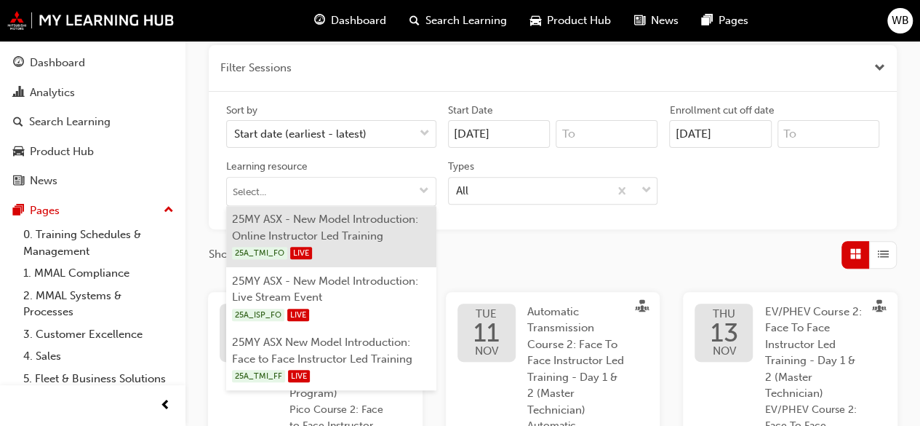
click at [296, 229] on li "25MY ASX - New Model Introduction: Online Instructor Led Training 25A_TMI_FO LI…" at bounding box center [331, 237] width 210 height 62
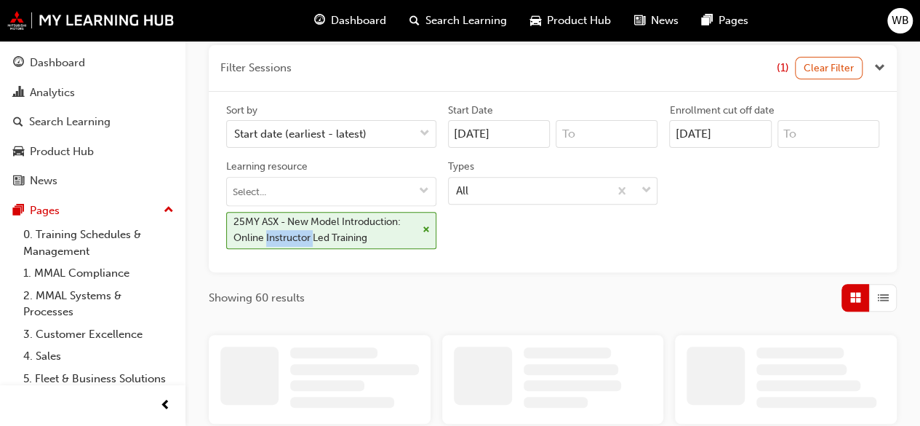
click at [296, 229] on div "25MY ASX - New Model Introduction: Online Instructor Led Training" at bounding box center [325, 230] width 183 height 33
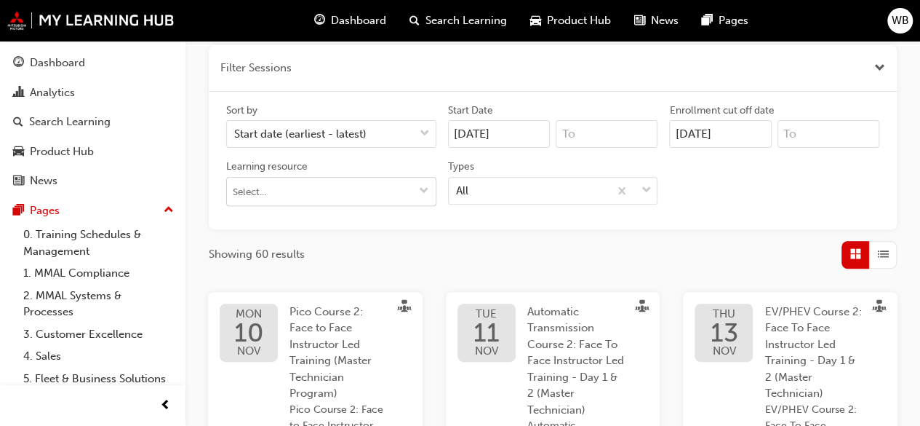
click at [404, 188] on input "Learning resource" at bounding box center [331, 192] width 209 height 28
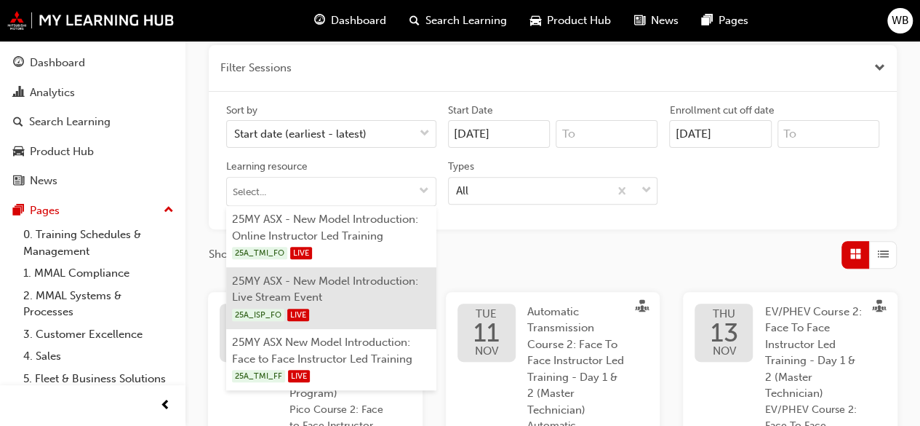
click at [329, 293] on li "25MY ASX - New Model Introduction: Live Stream Event 25A_ISP_FO LIVE" at bounding box center [331, 298] width 210 height 62
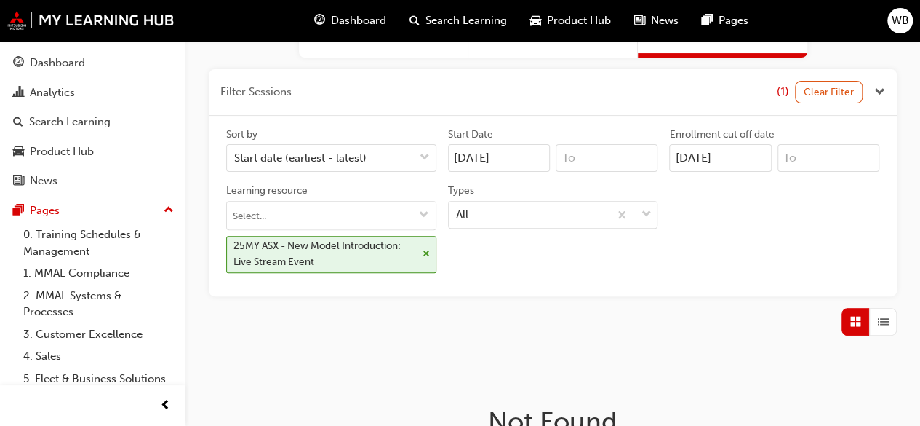
scroll to position [190, 0]
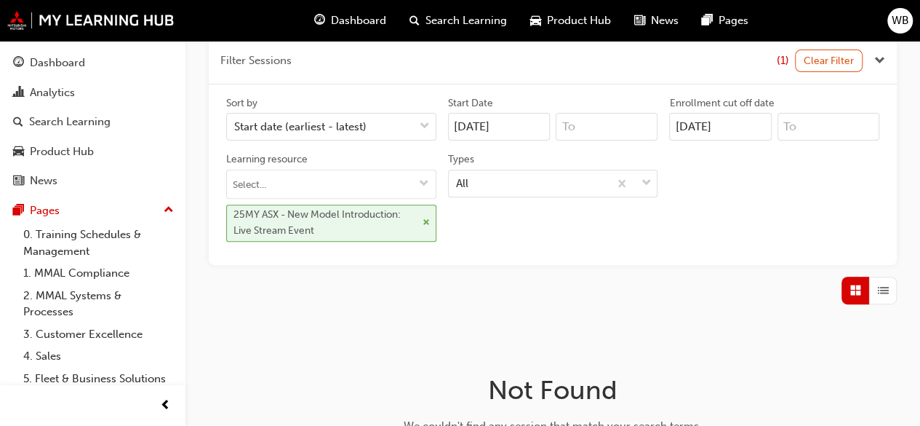
click at [396, 224] on div "25MY ASX - New Model Introduction: Live Stream Event" at bounding box center [325, 223] width 183 height 33
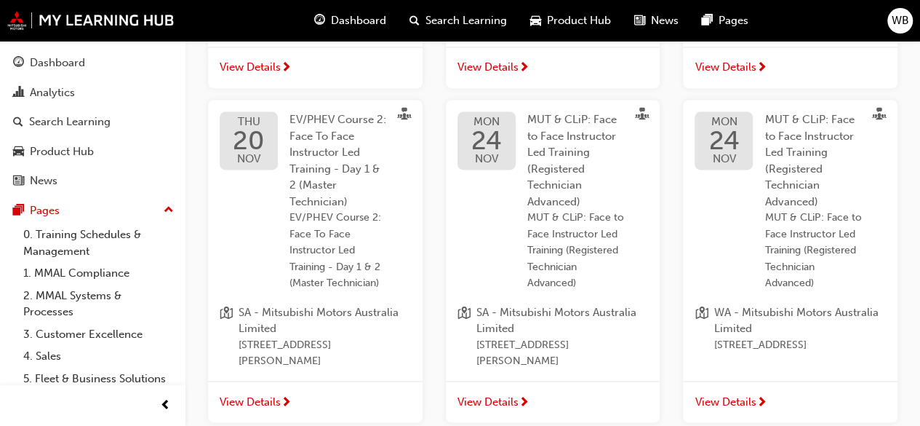
scroll to position [1257, 0]
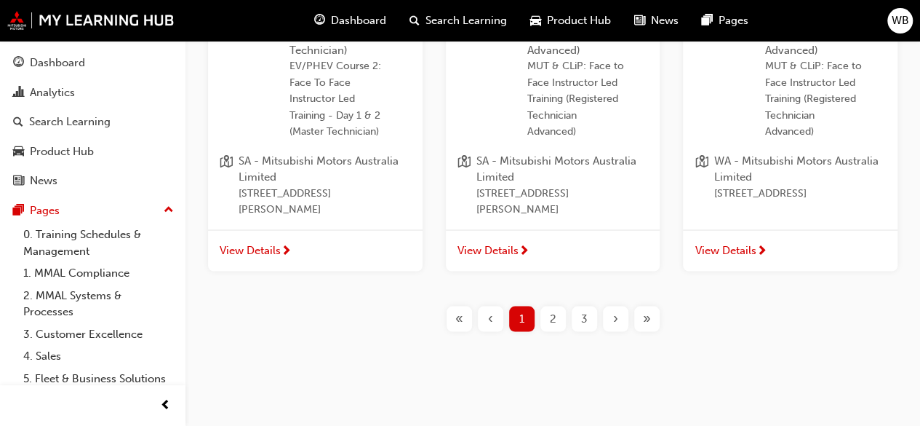
click at [559, 318] on div "2" at bounding box center [553, 318] width 25 height 25
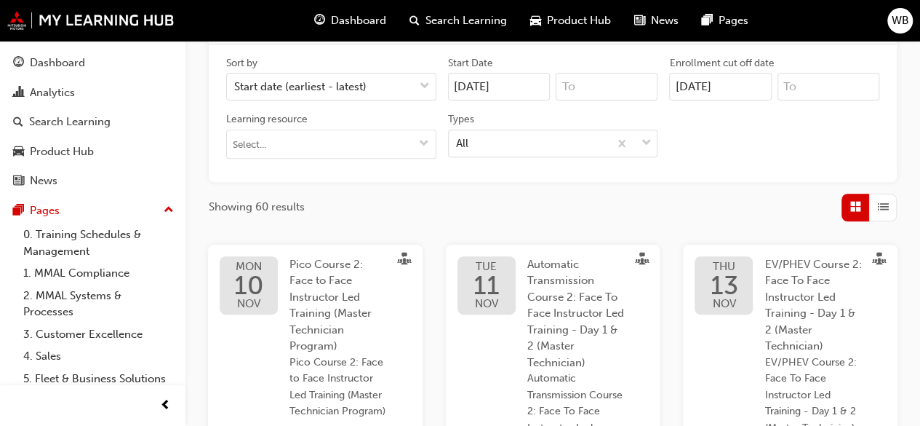
scroll to position [183, 0]
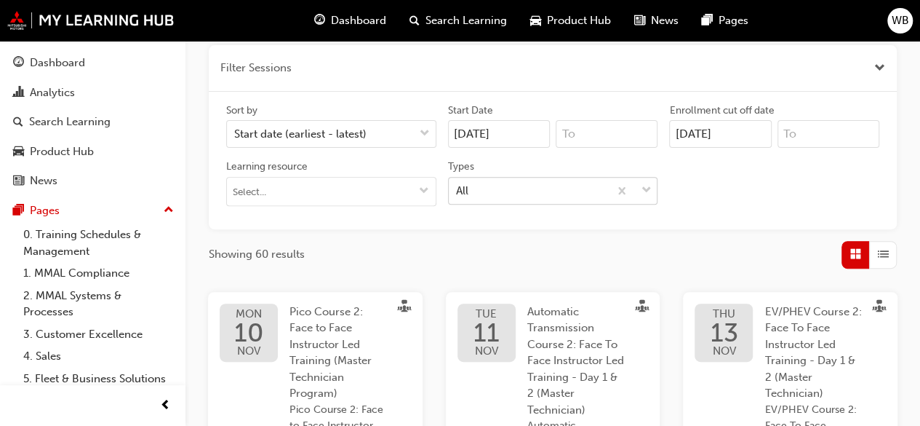
click at [650, 187] on span "down-icon" at bounding box center [646, 190] width 10 height 19
click at [458, 187] on input "Types All" at bounding box center [456, 189] width 1 height 12
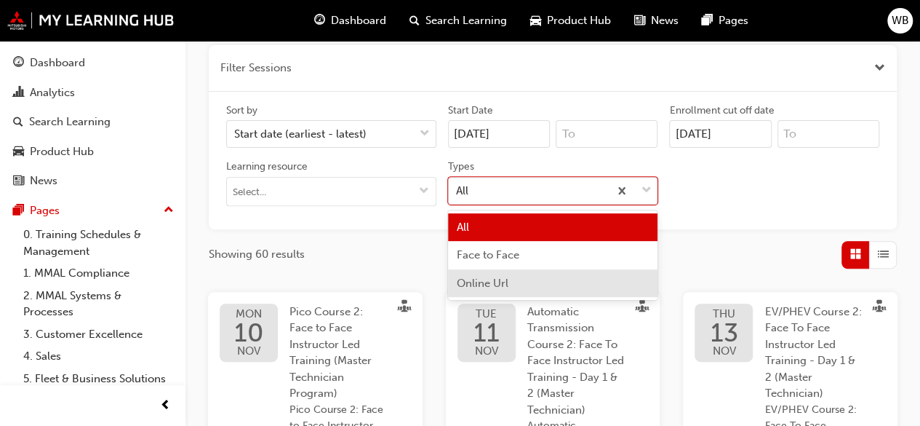
click at [530, 284] on div "Online Url" at bounding box center [553, 283] width 210 height 28
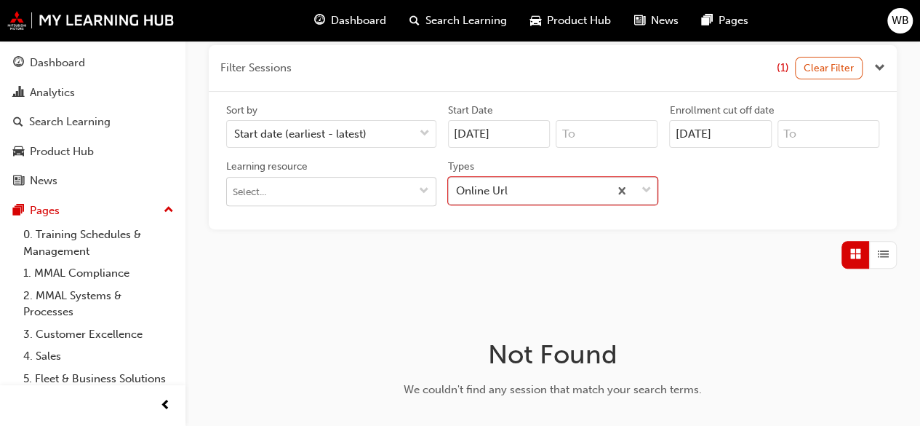
click at [426, 191] on span "down-icon" at bounding box center [424, 192] width 10 height 12
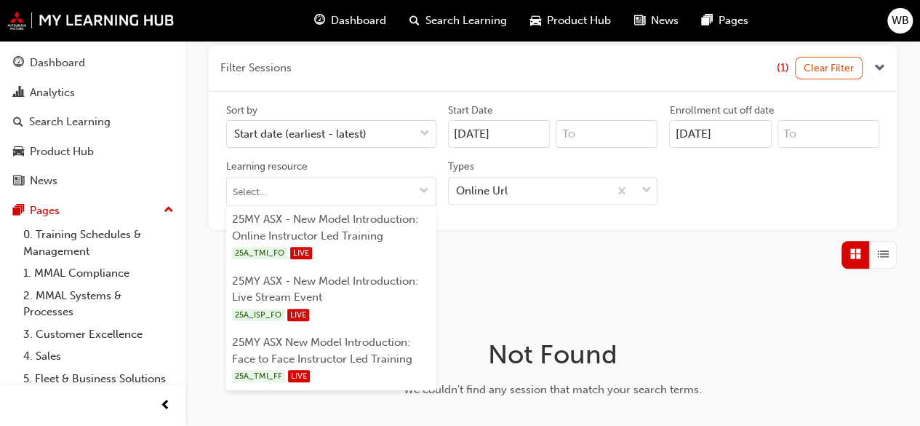
click at [527, 138] on input "[DATE]" at bounding box center [499, 134] width 102 height 28
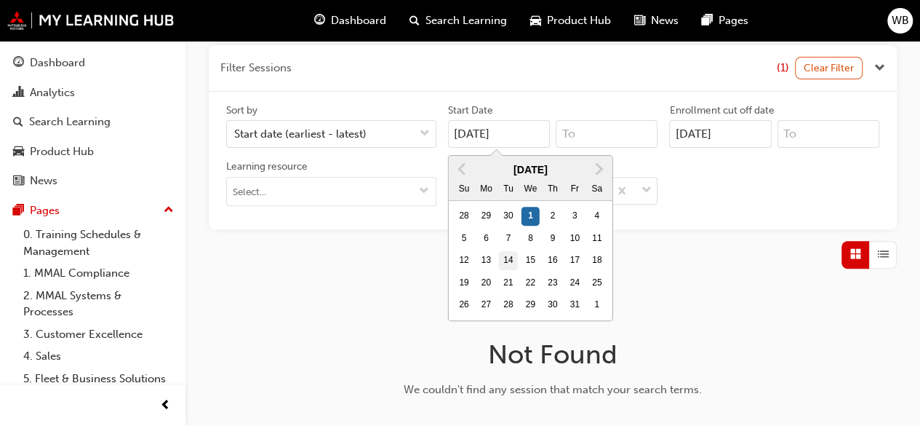
click at [506, 260] on div "14" at bounding box center [508, 260] width 19 height 19
click at [506, 148] on input "[DATE]" at bounding box center [499, 134] width 102 height 28
type input "[DATE]"
click at [746, 140] on input "[DATE]" at bounding box center [720, 134] width 102 height 28
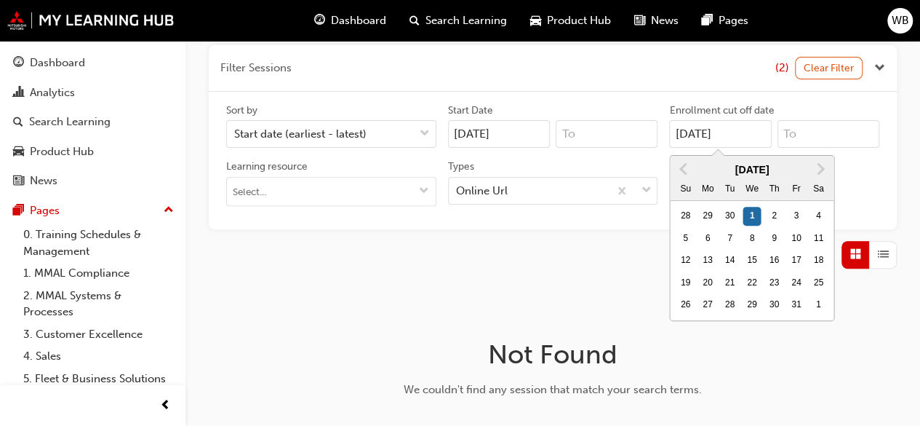
click at [688, 135] on input "[DATE]" at bounding box center [720, 134] width 102 height 28
type input "[DATE]"
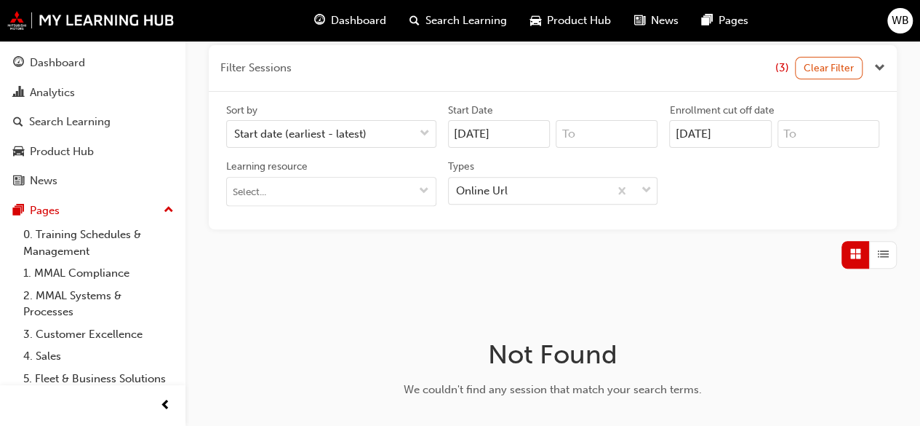
click at [882, 250] on span "List" at bounding box center [883, 254] width 11 height 17
drag, startPoint x: 918, startPoint y: 192, endPoint x: 920, endPoint y: 175, distance: 17.5
click at [920, 175] on div "Filter Sessions (3) Clear Filter Sort by Start date (earliest - latest) Start D…" at bounding box center [553, 250] width 735 height 434
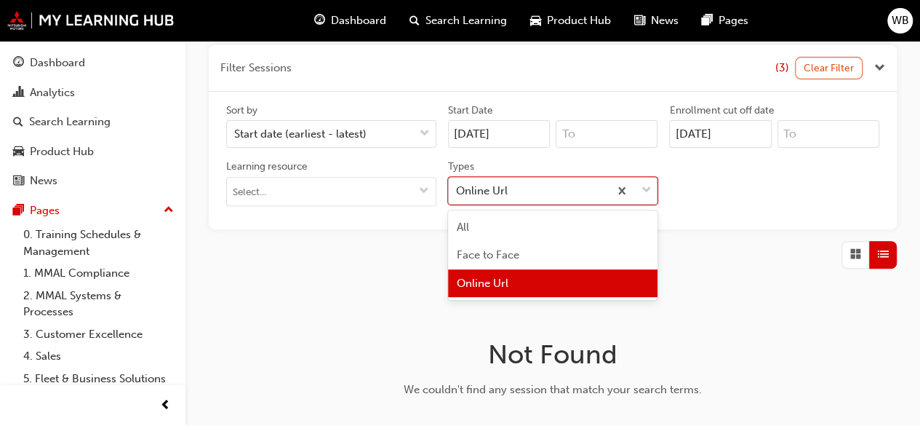
click at [648, 188] on span "down-icon" at bounding box center [646, 190] width 10 height 19
click at [458, 188] on input "Types option Online Url, selected. option Online Url focused, 3 of 3. 3 results…" at bounding box center [456, 189] width 1 height 12
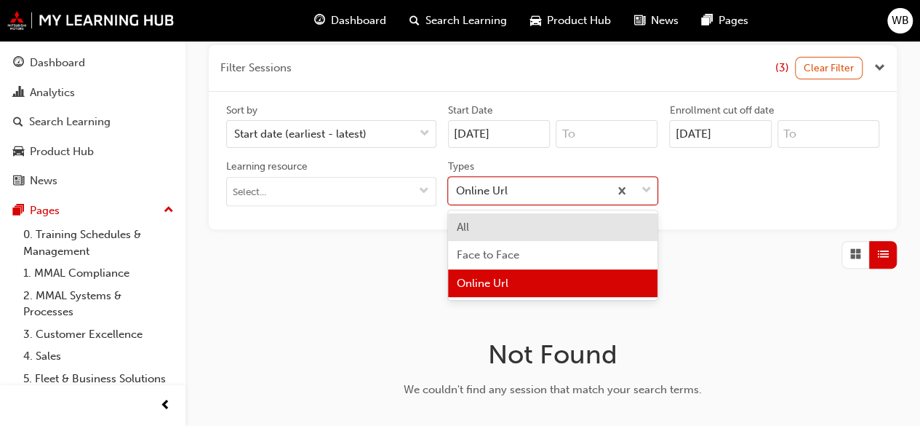
click at [568, 224] on div "All" at bounding box center [553, 227] width 210 height 28
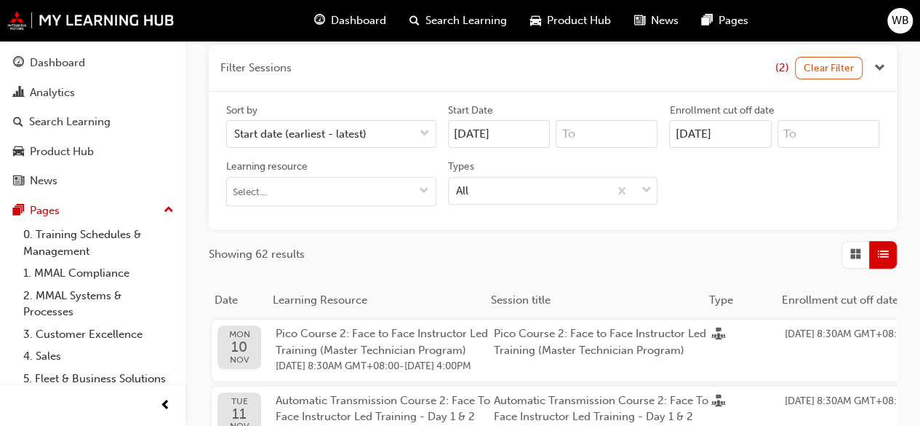
click at [851, 249] on span "Grid" at bounding box center [856, 254] width 11 height 17
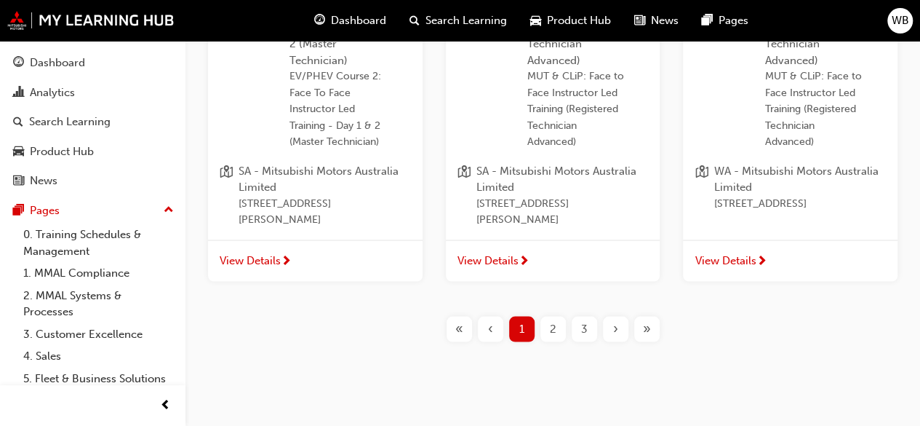
scroll to position [1257, 0]
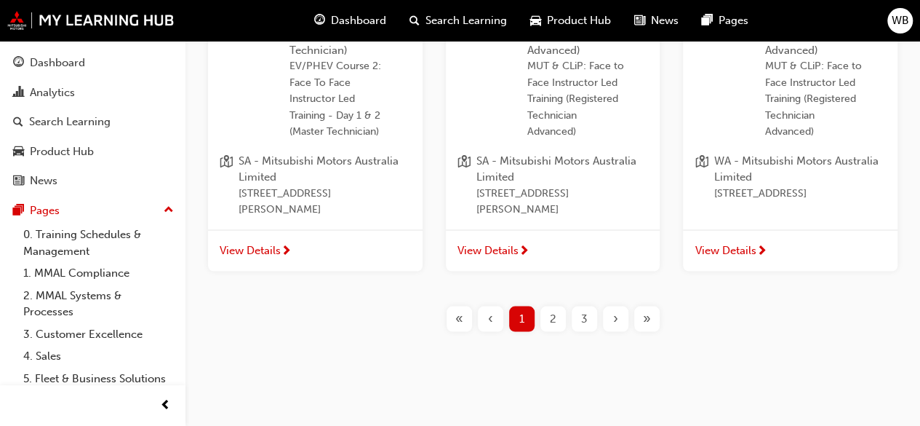
click at [588, 319] on div "3" at bounding box center [584, 318] width 25 height 25
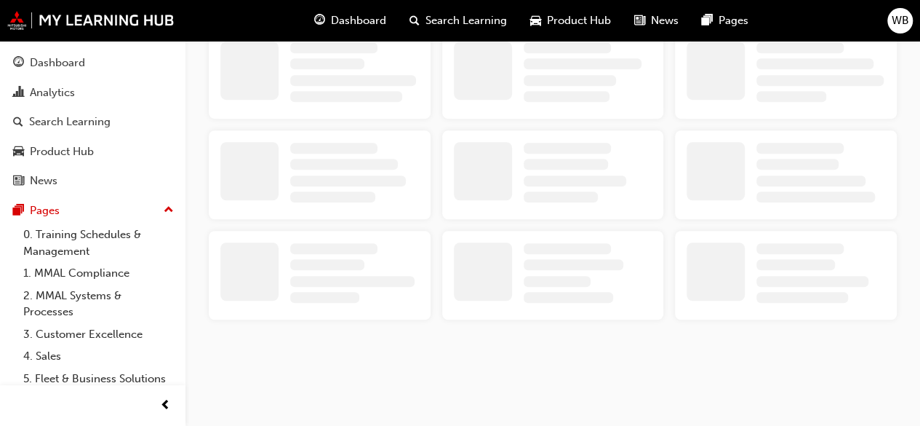
scroll to position [1257, 0]
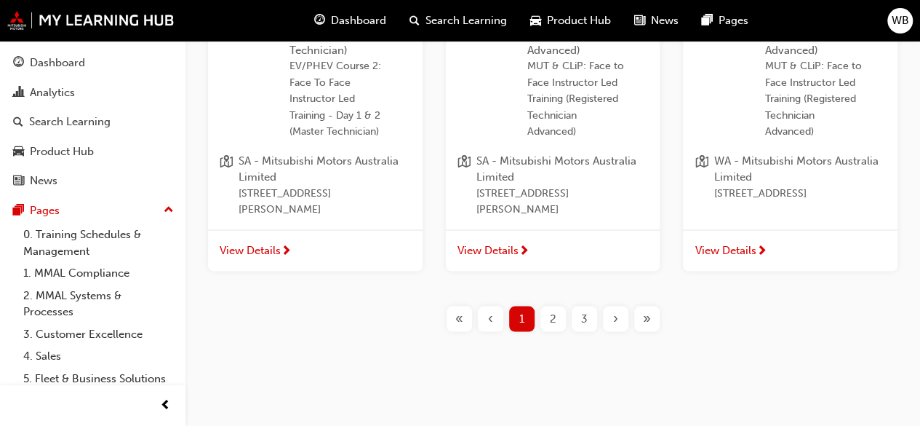
click at [586, 317] on span "3" at bounding box center [584, 318] width 7 height 17
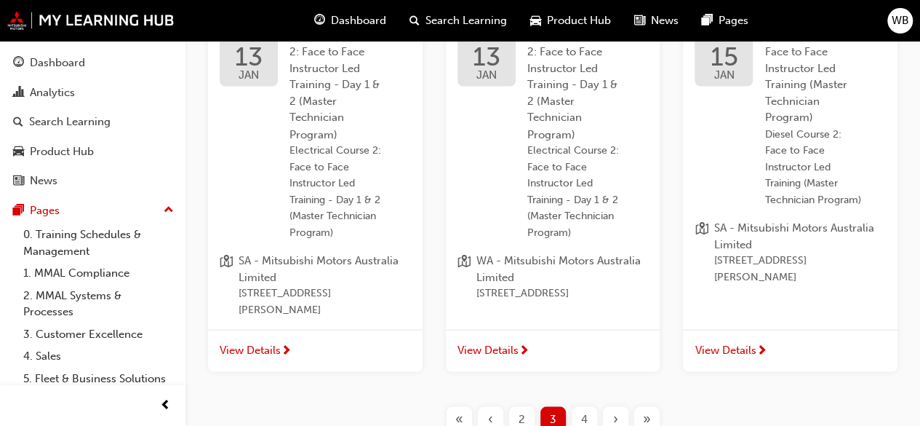
click at [520, 410] on span "2" at bounding box center [522, 418] width 7 height 17
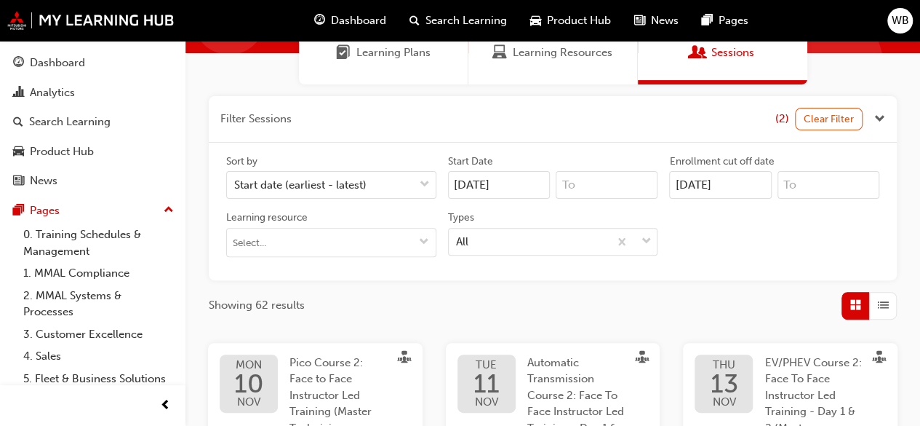
scroll to position [36, 0]
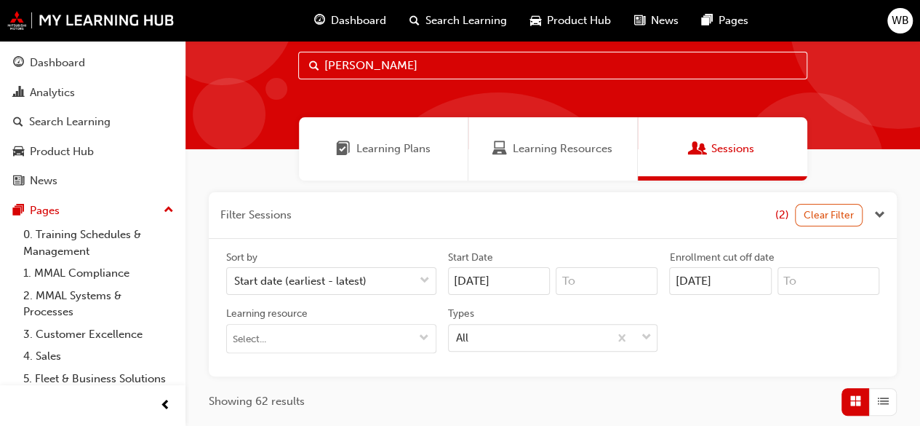
click at [530, 146] on span "Learning Resources" at bounding box center [563, 148] width 100 height 17
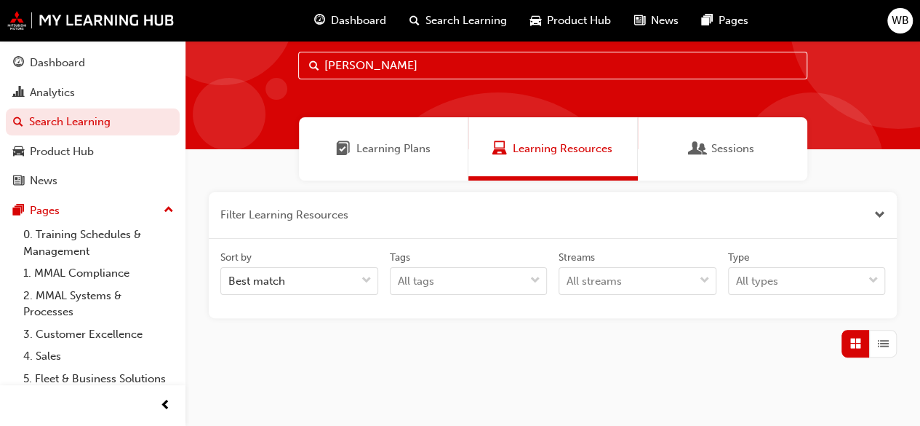
click at [340, 143] on span "Learning Plans" at bounding box center [343, 148] width 15 height 17
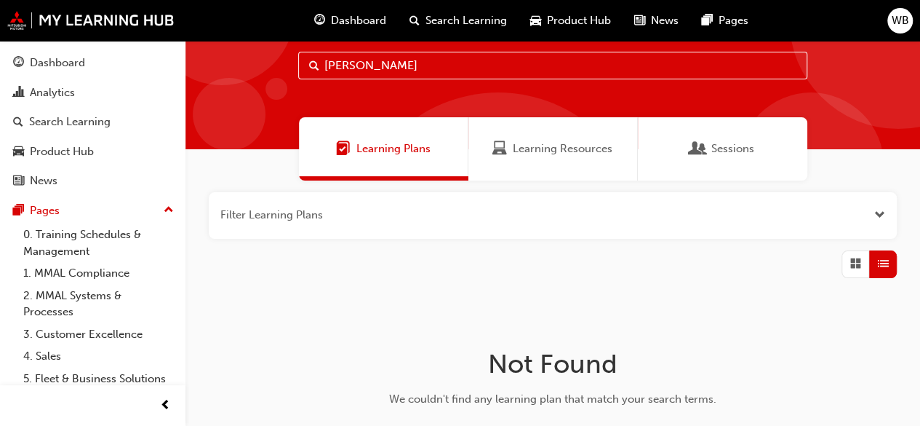
click at [373, 17] on span "Dashboard" at bounding box center [358, 20] width 55 height 17
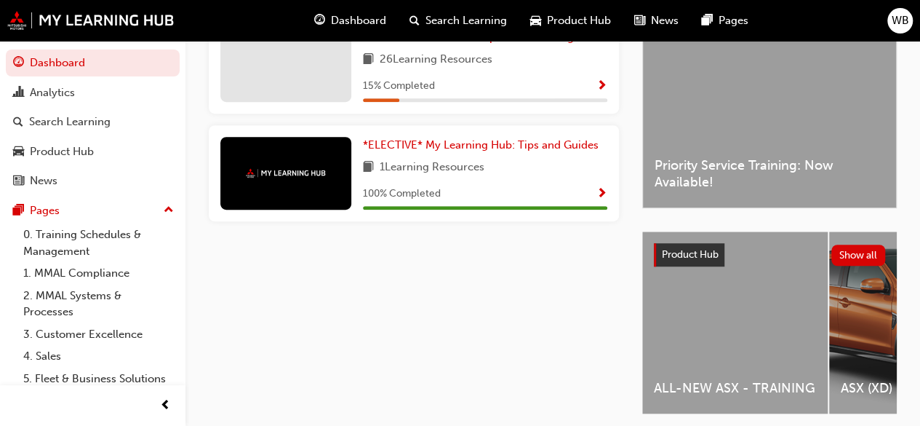
scroll to position [442, 0]
